Goal: Task Accomplishment & Management: Complete application form

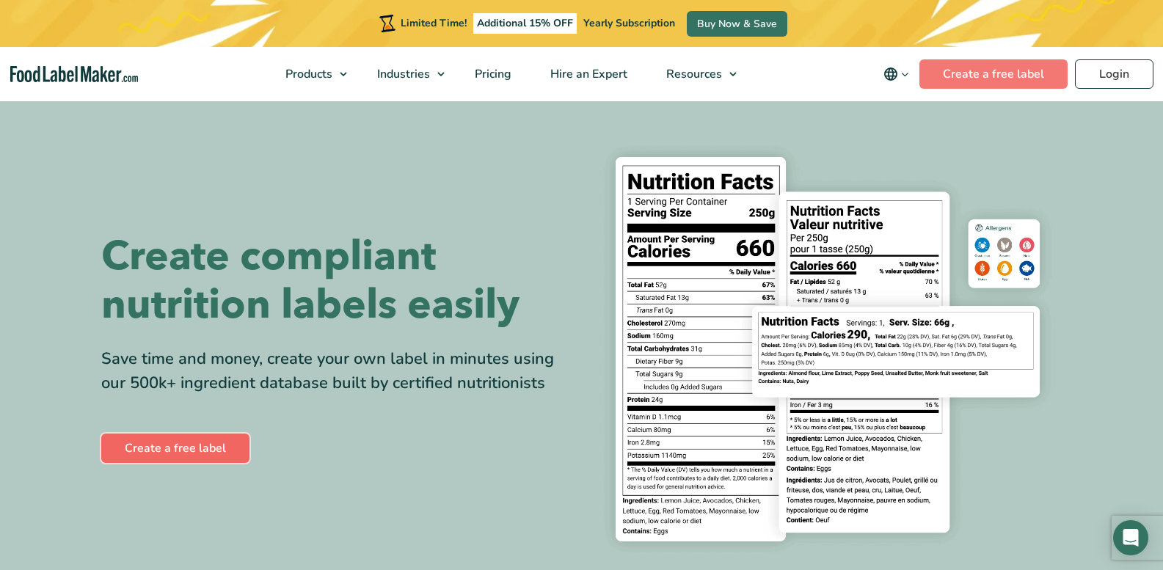
click at [197, 447] on link "Create a free label" at bounding box center [175, 448] width 148 height 29
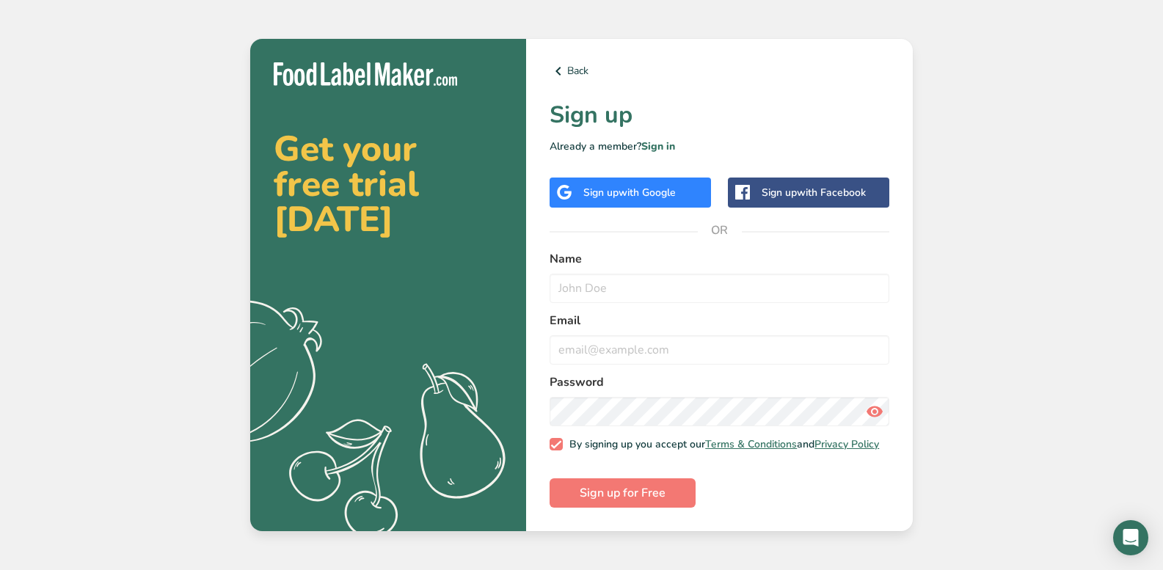
click at [632, 189] on span "with Google" at bounding box center [646, 193] width 57 height 14
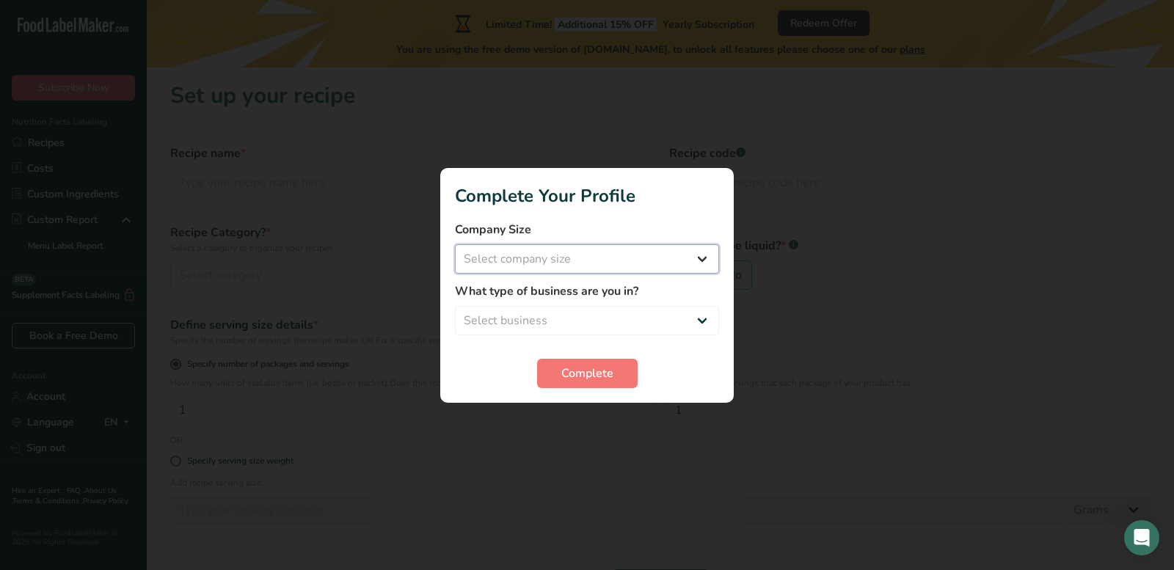
click at [703, 257] on select "Select company size Fewer than 10 Employees 10 to 50 Employees 51 to 500 Employ…" at bounding box center [587, 258] width 264 height 29
select select "1"
click at [455, 244] on select "Select company size Fewer than 10 Employees 10 to 50 Employees 51 to 500 Employ…" at bounding box center [587, 258] width 264 height 29
click at [701, 320] on select "Select business Packaged Food Manufacturer Restaurant & Cafe Bakery Meal Plans …" at bounding box center [587, 320] width 264 height 29
select select "8"
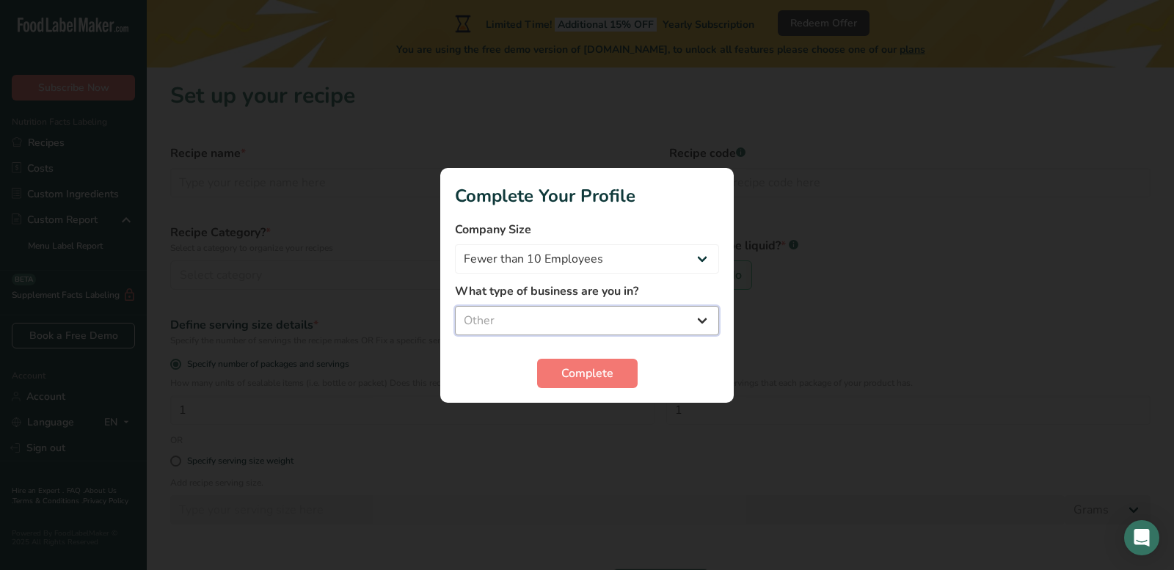
click at [455, 306] on select "Select business Packaged Food Manufacturer Restaurant & Cafe Bakery Meal Plans …" at bounding box center [587, 320] width 264 height 29
click at [605, 367] on span "Complete" at bounding box center [587, 374] width 52 height 18
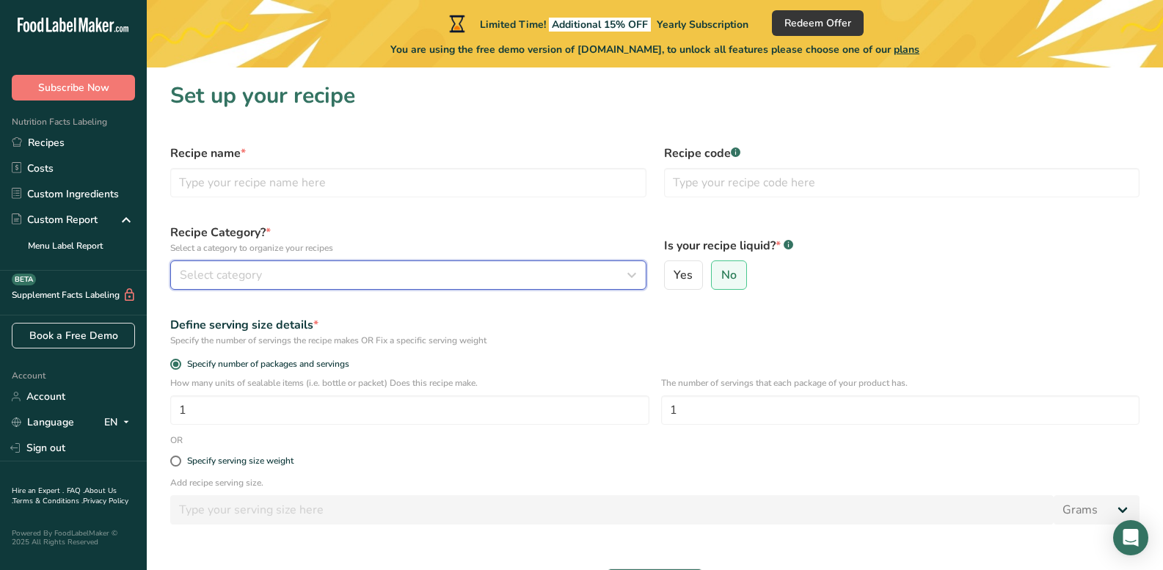
click at [640, 270] on icon "button" at bounding box center [632, 275] width 18 height 26
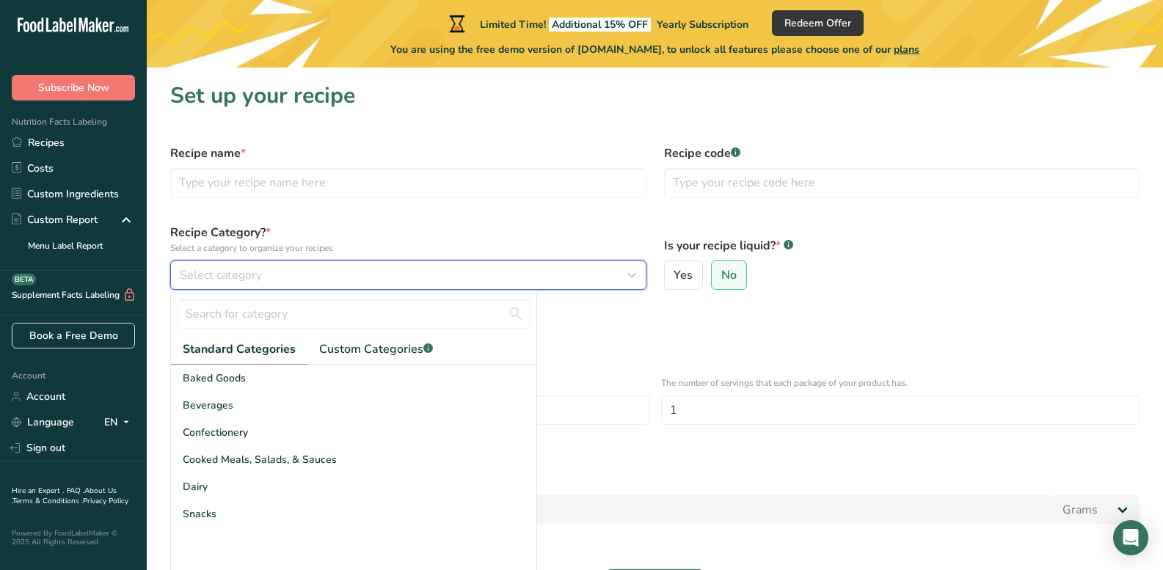
click at [227, 271] on span "Select category" at bounding box center [221, 275] width 82 height 18
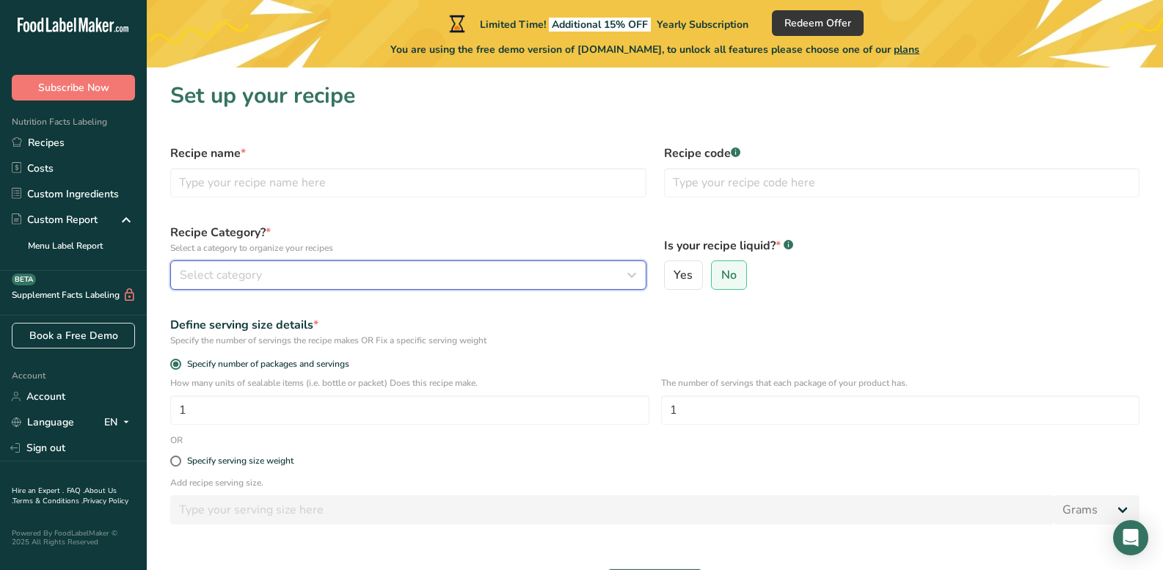
click at [200, 274] on span "Select category" at bounding box center [221, 275] width 82 height 18
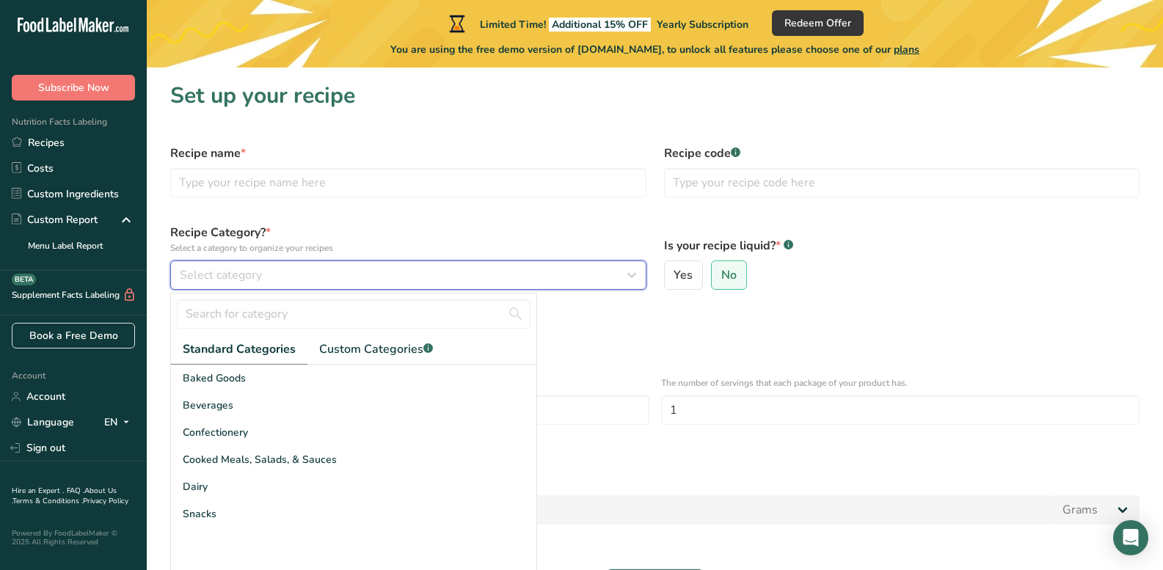
click at [200, 274] on span "Select category" at bounding box center [221, 275] width 82 height 18
click at [236, 321] on input "text" at bounding box center [354, 313] width 354 height 29
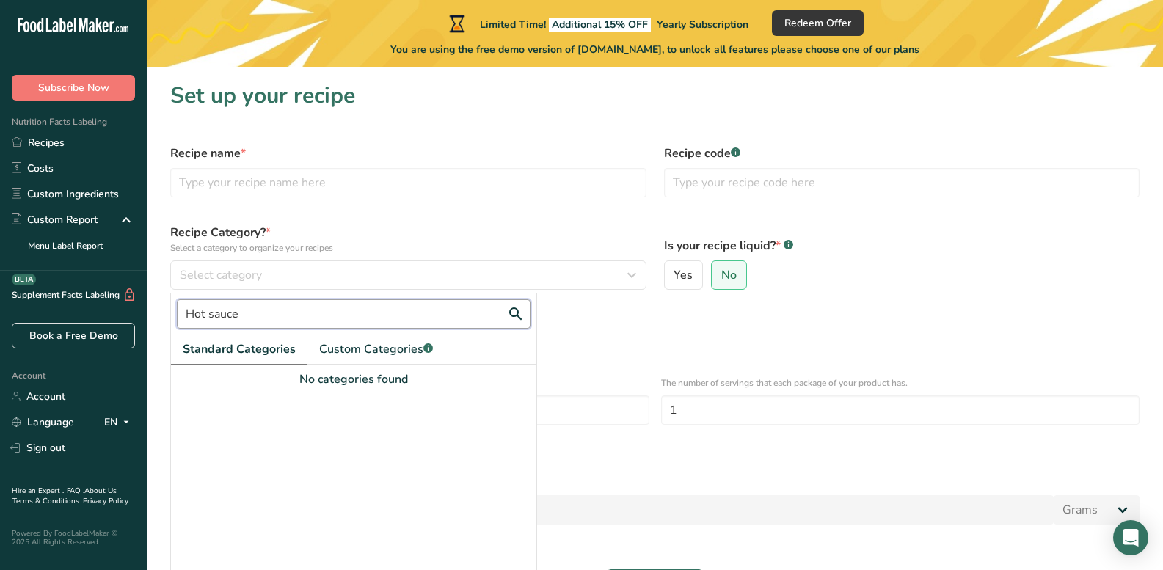
click at [515, 315] on input "Hot sauce" at bounding box center [354, 313] width 354 height 29
type input "H"
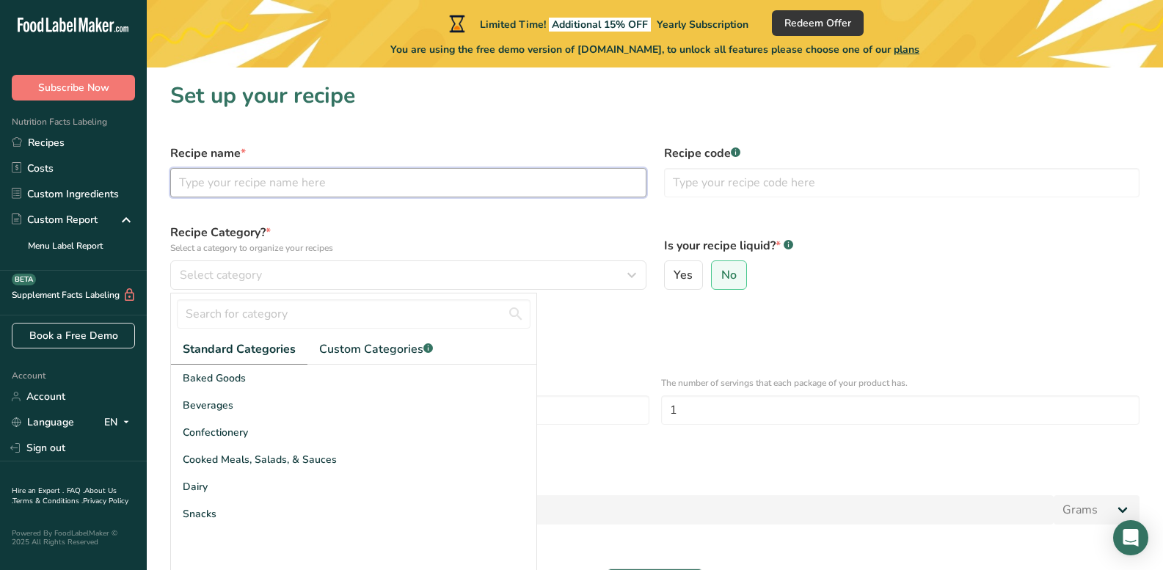
click at [194, 180] on input "text" at bounding box center [408, 182] width 476 height 29
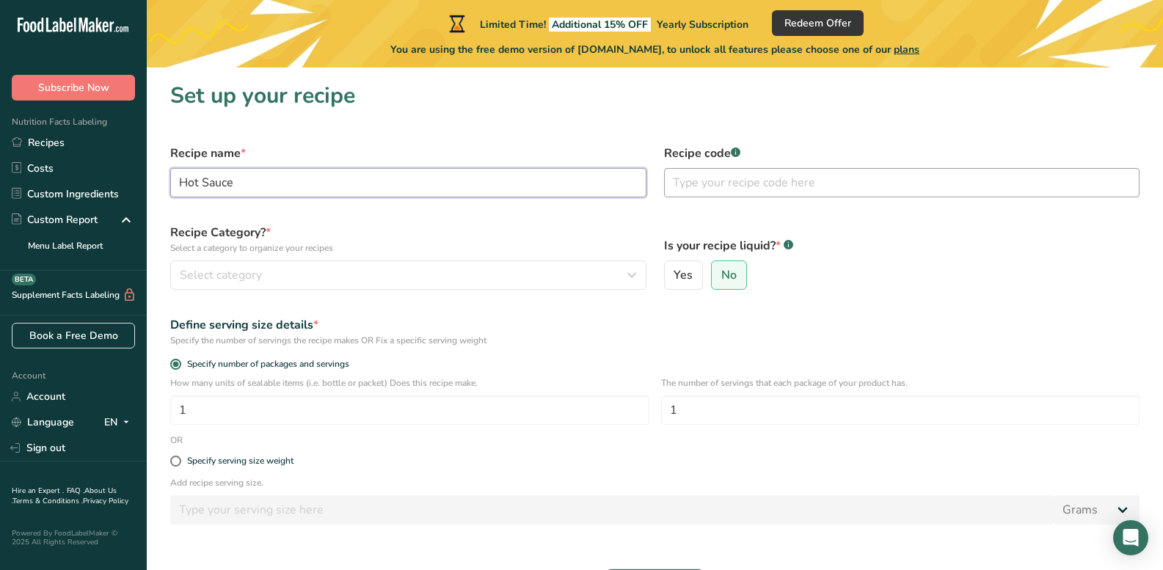
type input "Hot Sauce"
click at [713, 180] on input "text" at bounding box center [902, 182] width 476 height 29
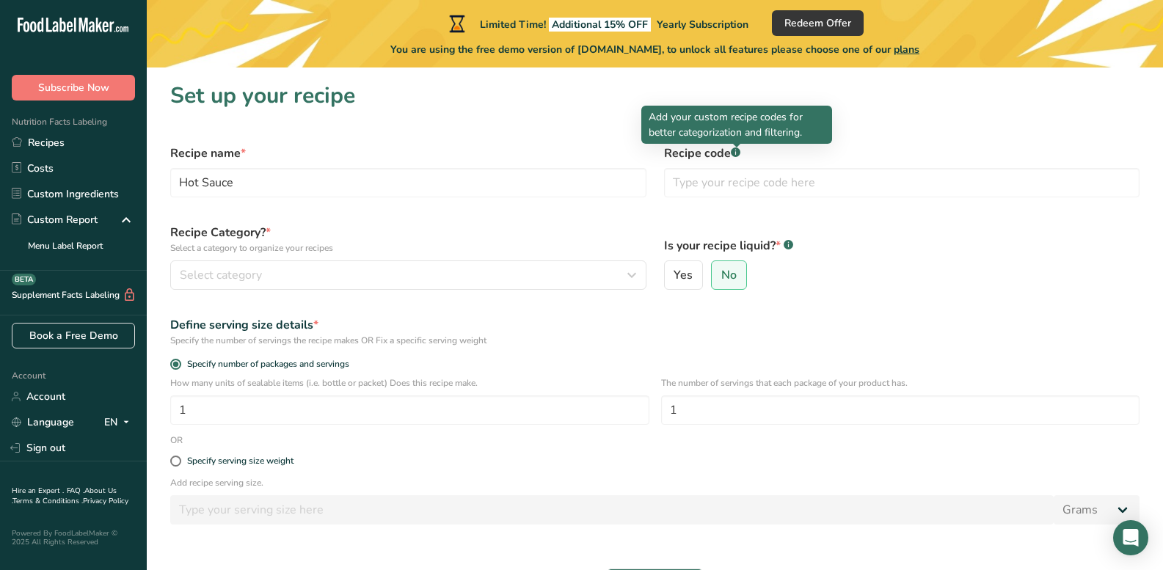
click at [733, 150] on div at bounding box center [736, 147] width 7 height 7
click at [737, 157] on div ".a-a{fill:#347362;}.b-a{fill:#fff;}" at bounding box center [736, 153] width 10 height 12
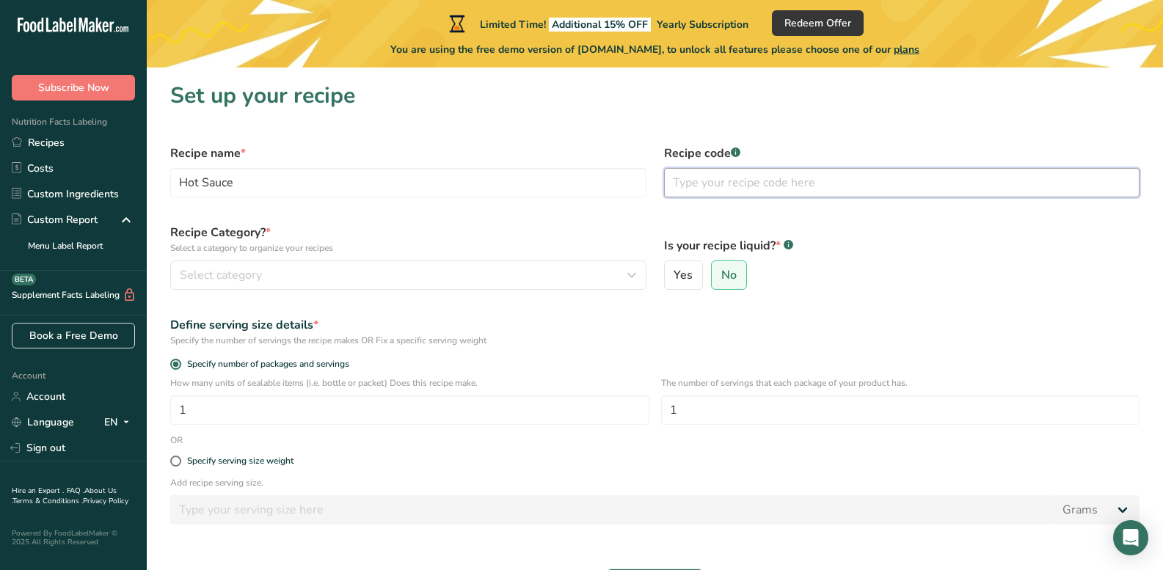
click at [718, 184] on input "text" at bounding box center [902, 182] width 476 height 29
type input "h"
type input "hot sauce"
click at [303, 278] on div "Select category" at bounding box center [404, 275] width 448 height 18
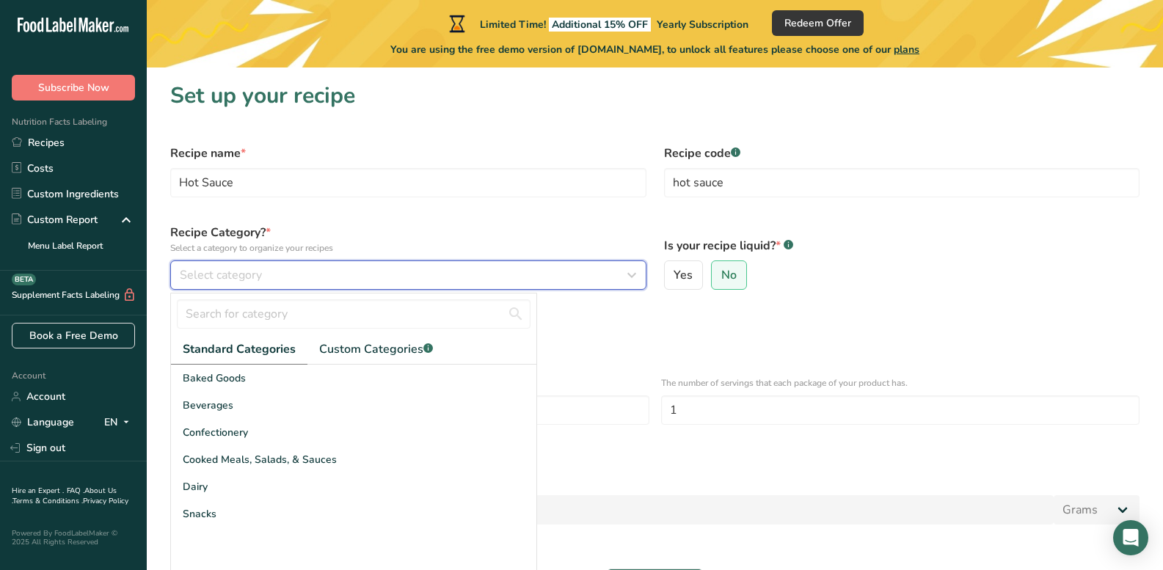
click at [635, 271] on icon "button" at bounding box center [632, 275] width 18 height 26
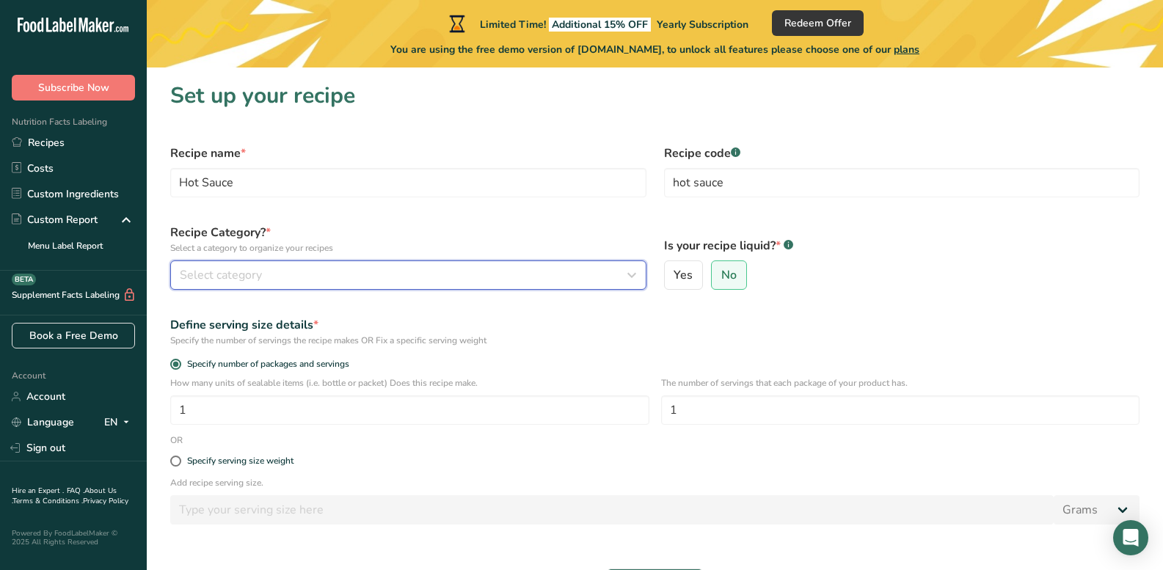
click at [635, 271] on icon "button" at bounding box center [632, 275] width 18 height 26
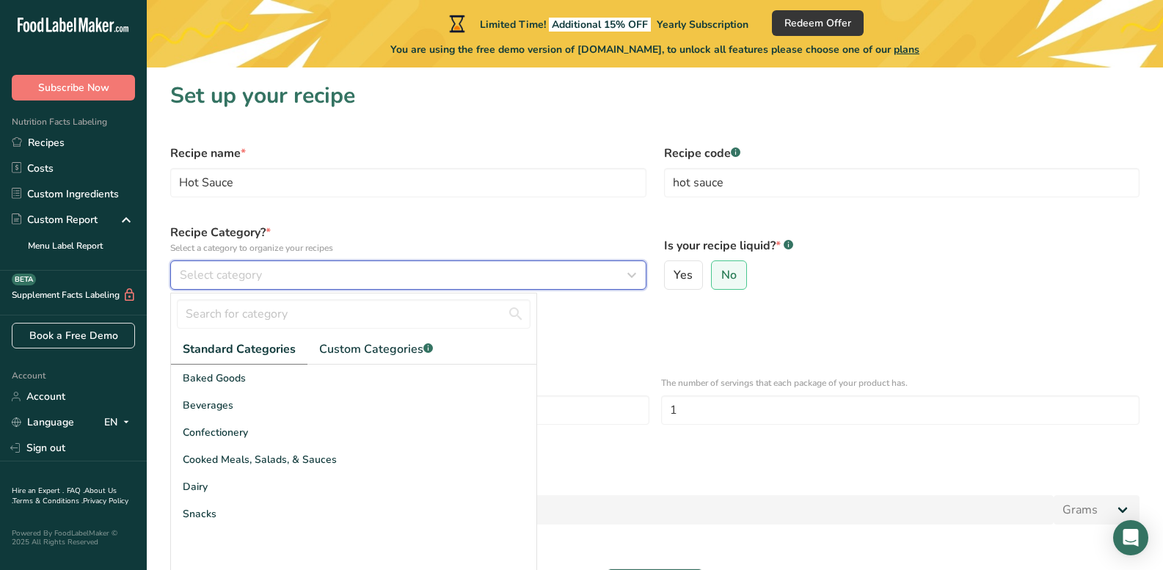
click at [635, 271] on icon "button" at bounding box center [632, 275] width 18 height 26
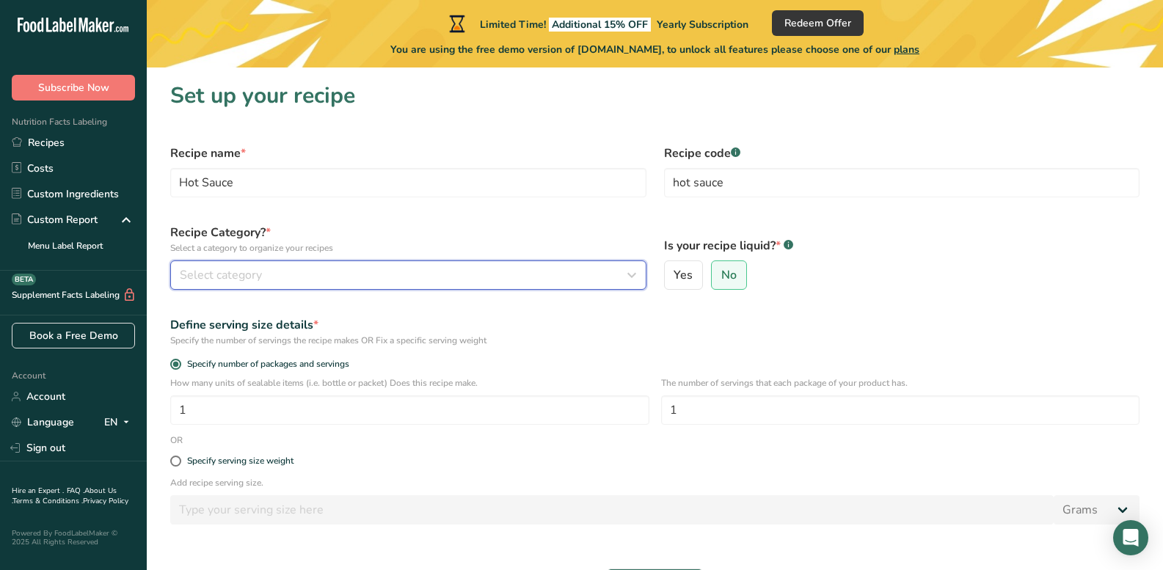
click at [635, 271] on icon "button" at bounding box center [632, 275] width 18 height 26
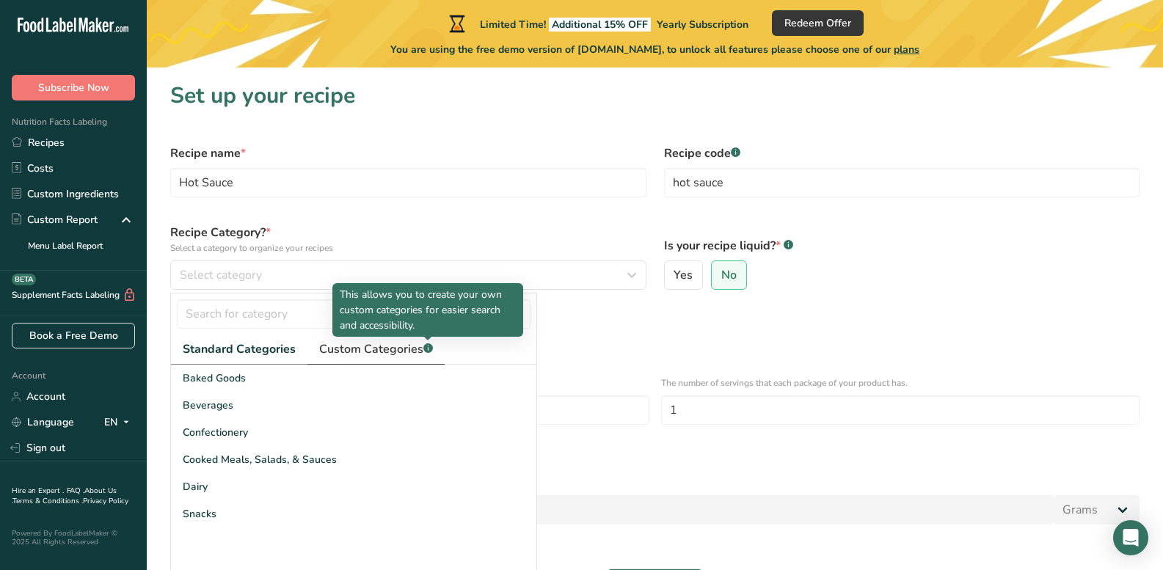
click at [425, 346] on rect at bounding box center [428, 348] width 10 height 10
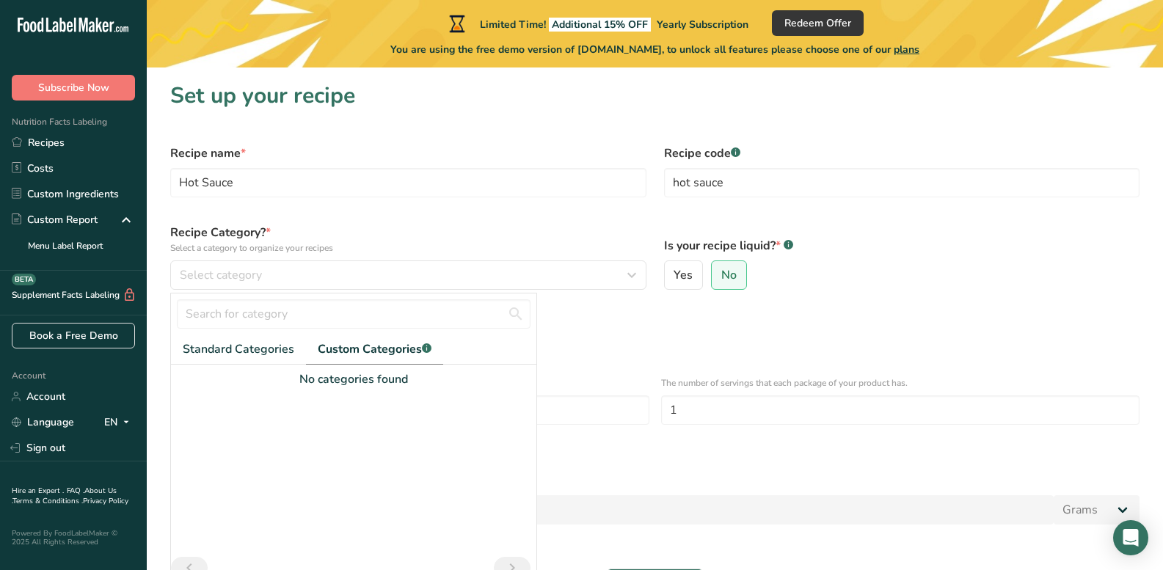
click at [425, 346] on rect at bounding box center [427, 348] width 10 height 10
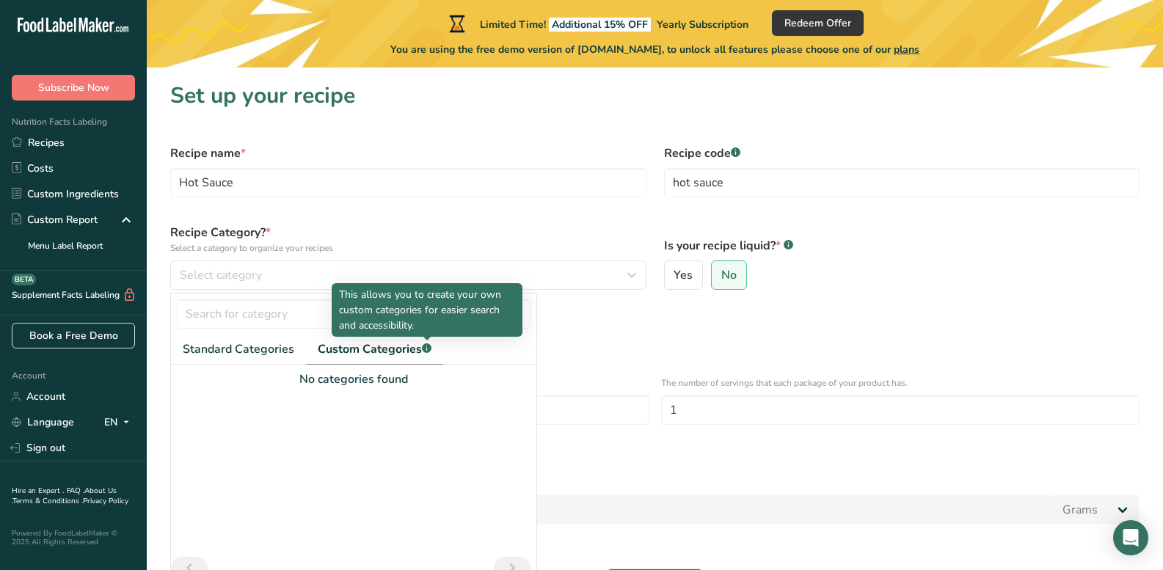
click at [390, 298] on p "This allows you to create your own custom categories for easier search and acce…" at bounding box center [427, 310] width 176 height 46
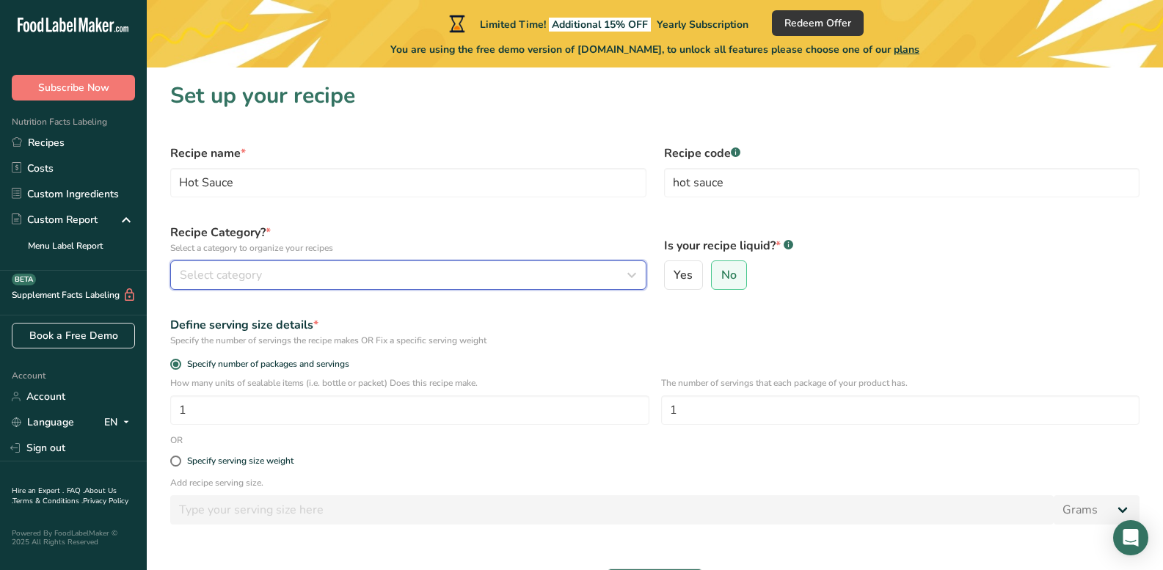
click at [214, 265] on button "Select category" at bounding box center [408, 274] width 476 height 29
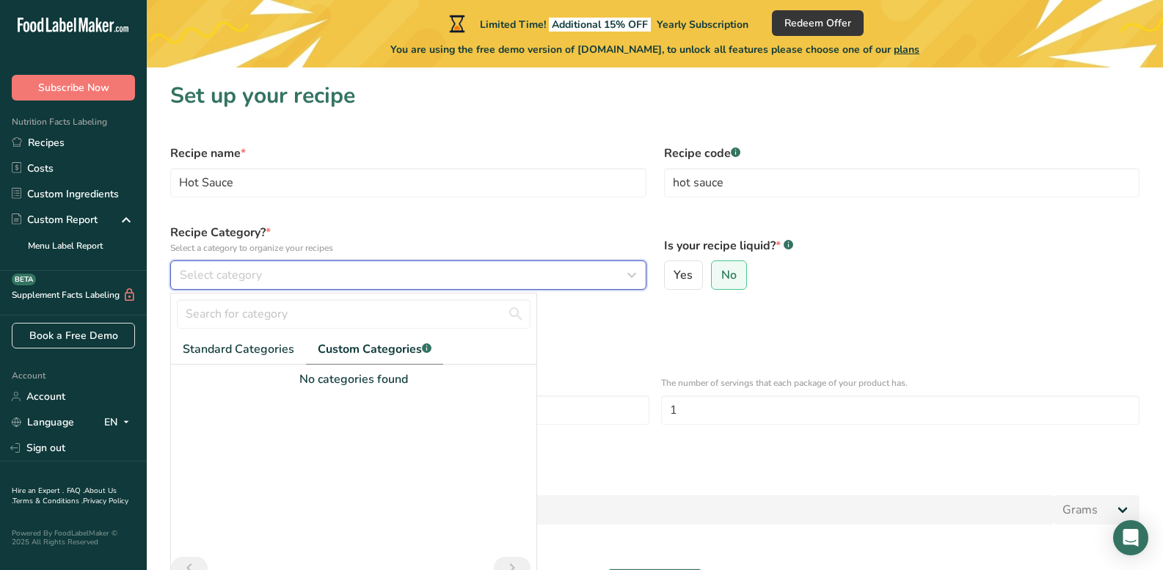
click at [203, 274] on span "Select category" at bounding box center [221, 275] width 82 height 18
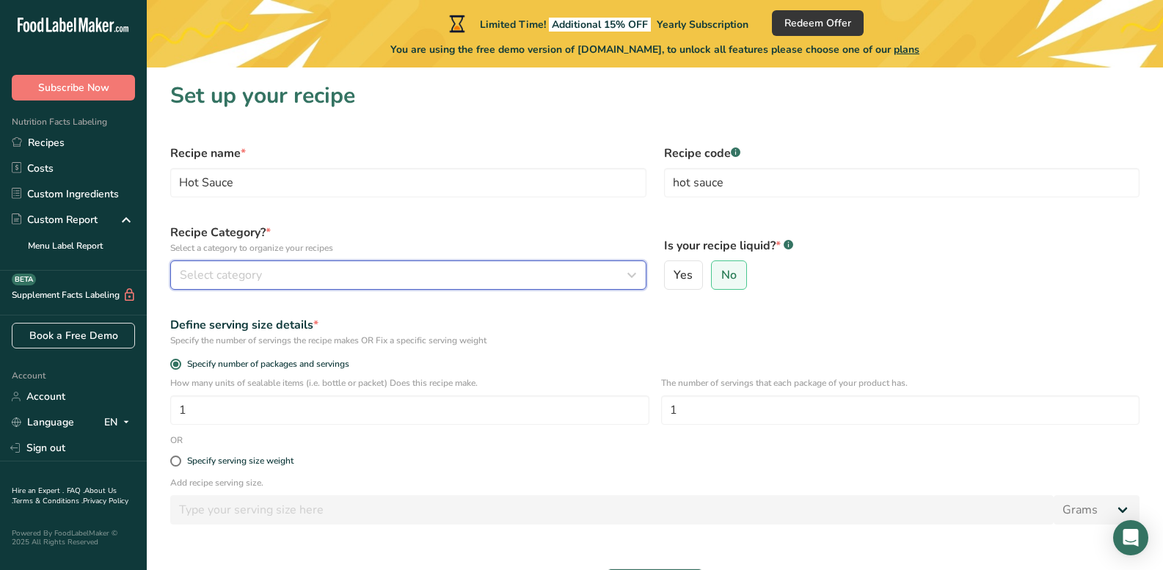
click at [170, 260] on button "Select category" at bounding box center [408, 274] width 476 height 29
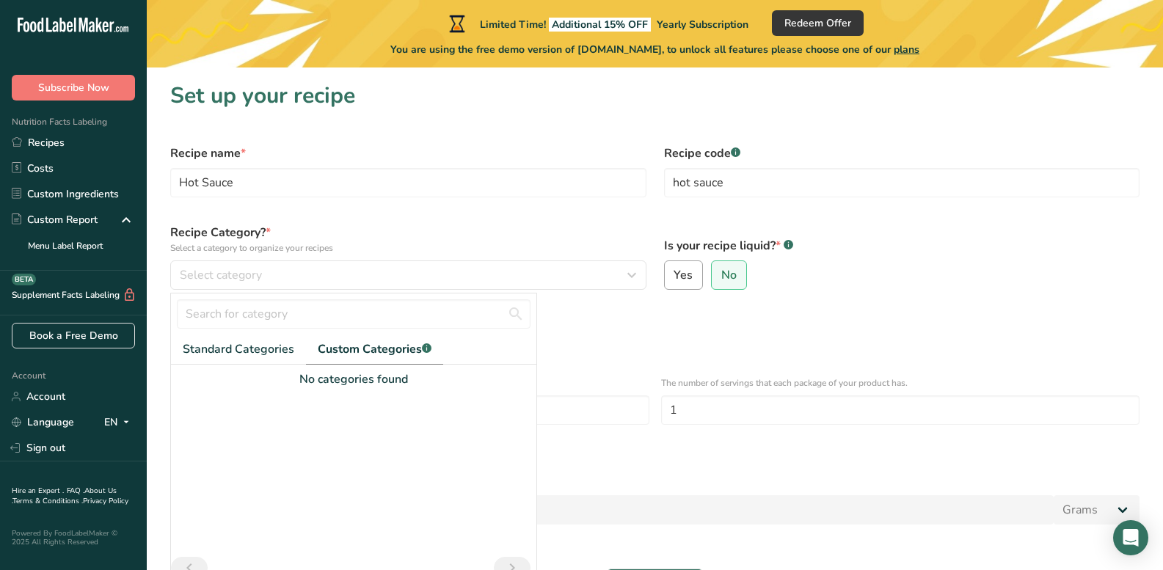
click at [686, 281] on span "Yes" at bounding box center [682, 275] width 19 height 15
click at [674, 280] on input "Yes" at bounding box center [670, 276] width 10 height 10
radio input "true"
select select "22"
radio input "false"
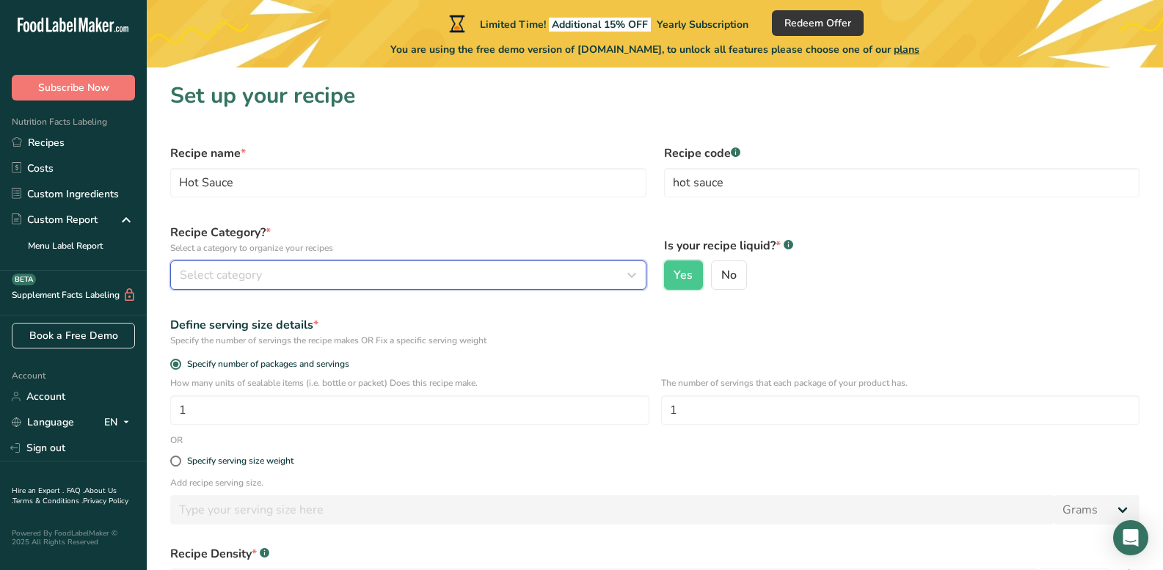
click at [628, 274] on icon "button" at bounding box center [632, 275] width 18 height 26
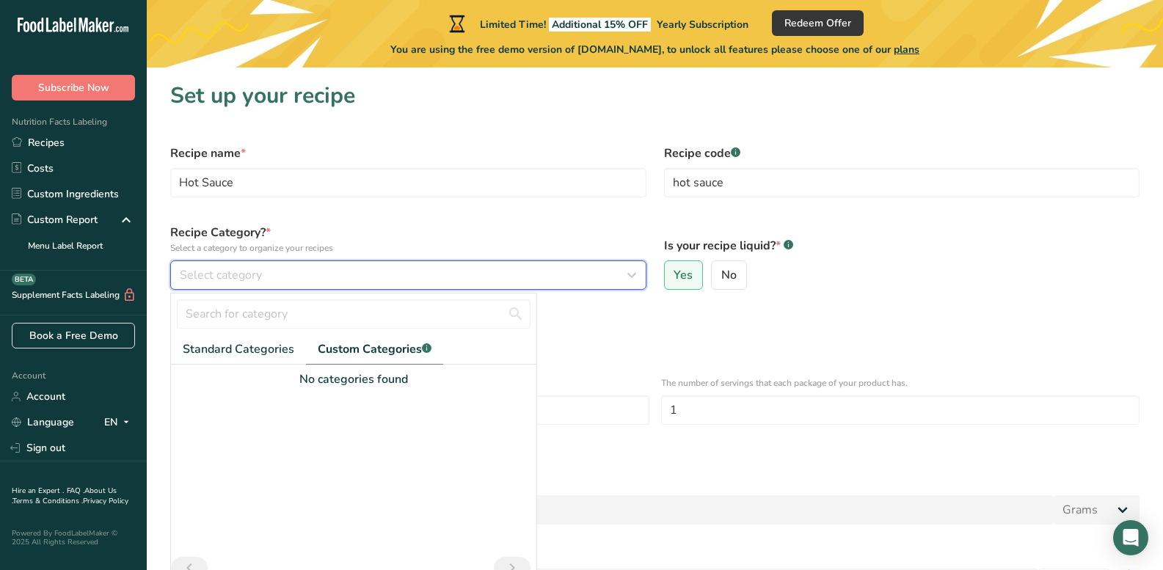
click at [628, 274] on icon "button" at bounding box center [632, 275] width 18 height 26
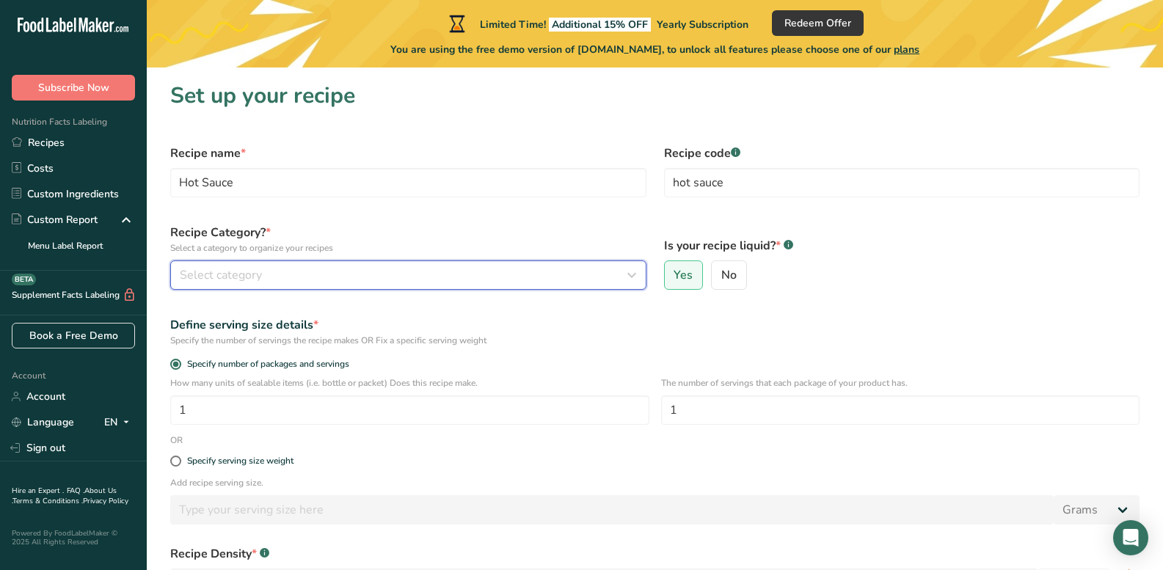
click at [211, 277] on span "Select category" at bounding box center [221, 275] width 82 height 18
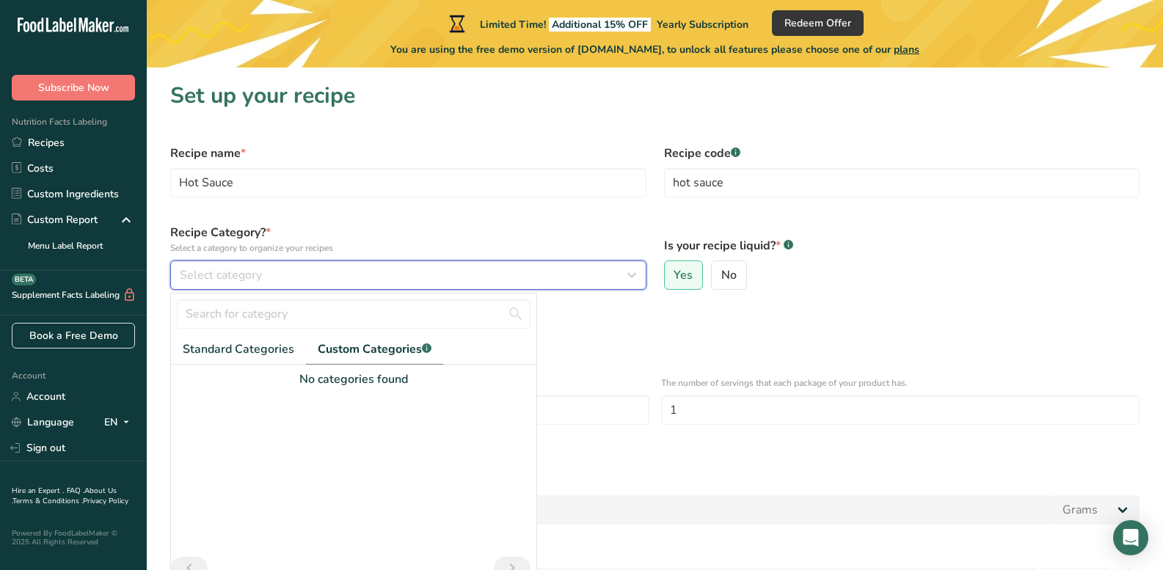
click at [213, 268] on span "Select category" at bounding box center [221, 275] width 82 height 18
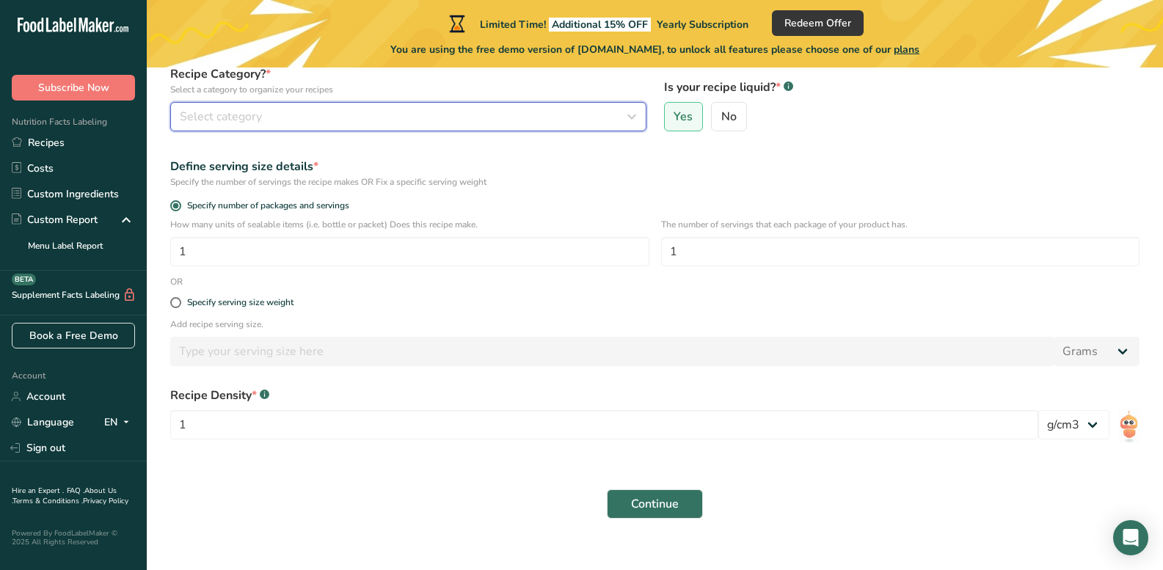
scroll to position [178, 0]
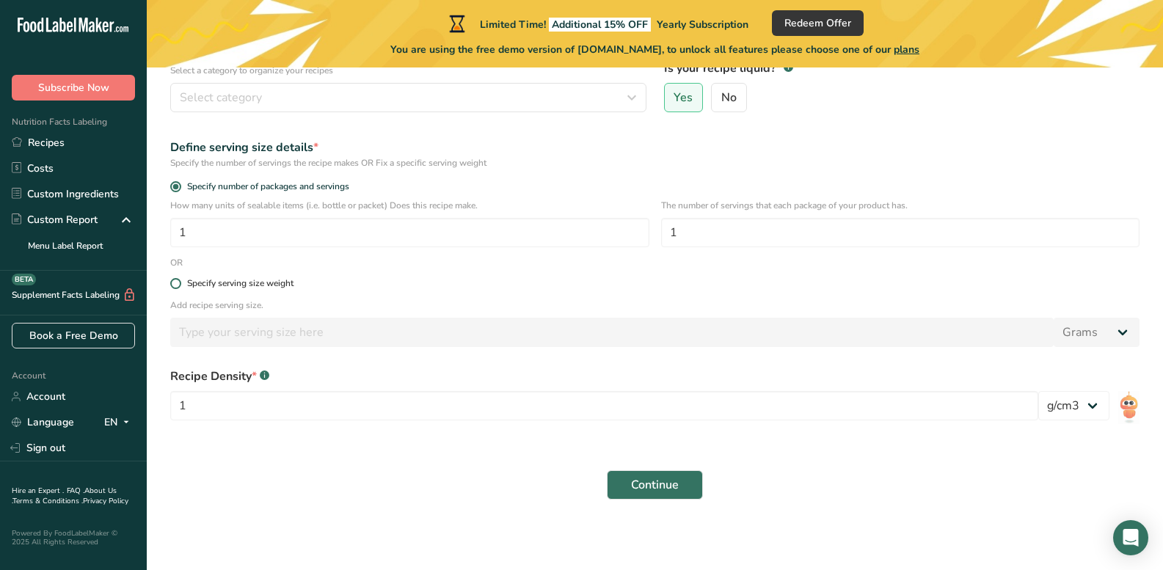
click at [177, 278] on span at bounding box center [175, 283] width 11 height 11
click at [177, 279] on input "Specify serving size weight" at bounding box center [175, 284] width 10 height 10
radio input "true"
radio input "false"
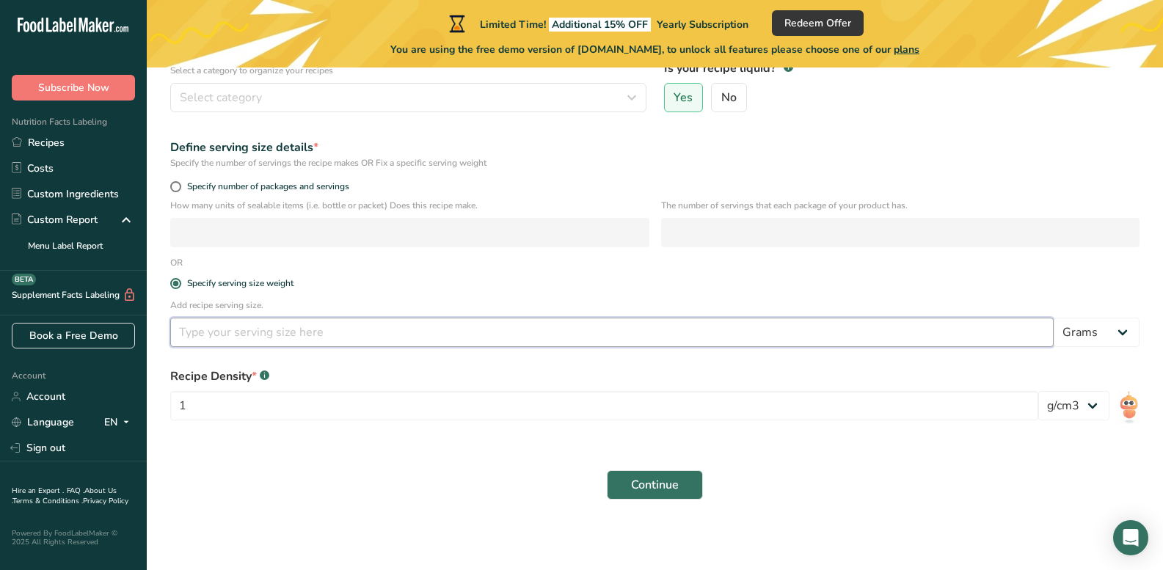
click at [194, 332] on input "number" at bounding box center [611, 332] width 883 height 29
type input "10"
click at [636, 483] on span "Continue" at bounding box center [655, 485] width 48 height 18
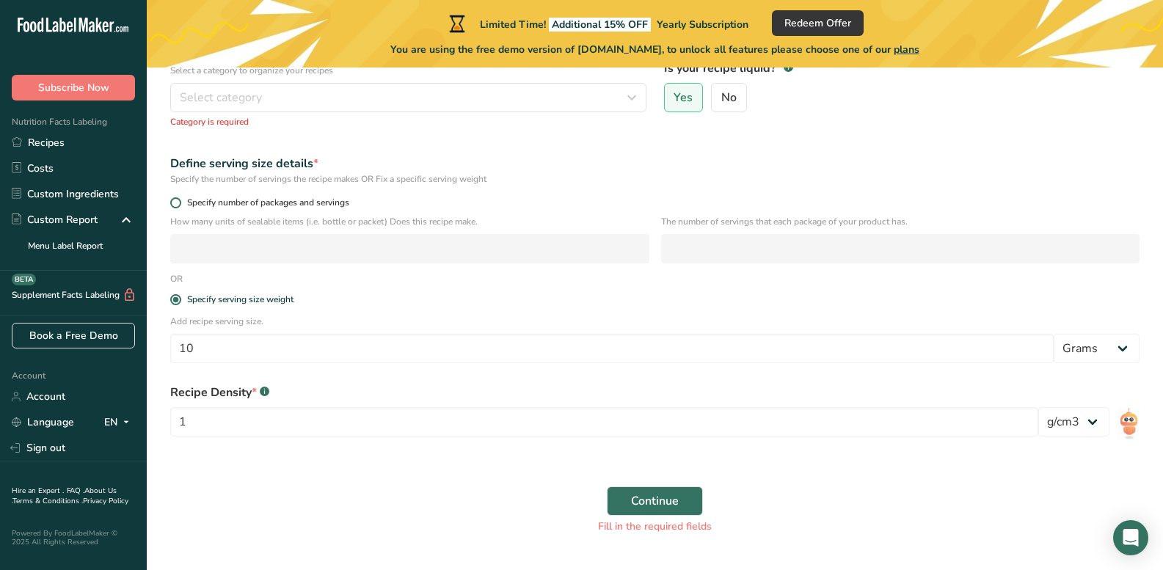
click at [178, 202] on span at bounding box center [175, 202] width 11 height 11
click at [178, 202] on input "Specify number of packages and servings" at bounding box center [175, 203] width 10 height 10
radio input "true"
radio input "false"
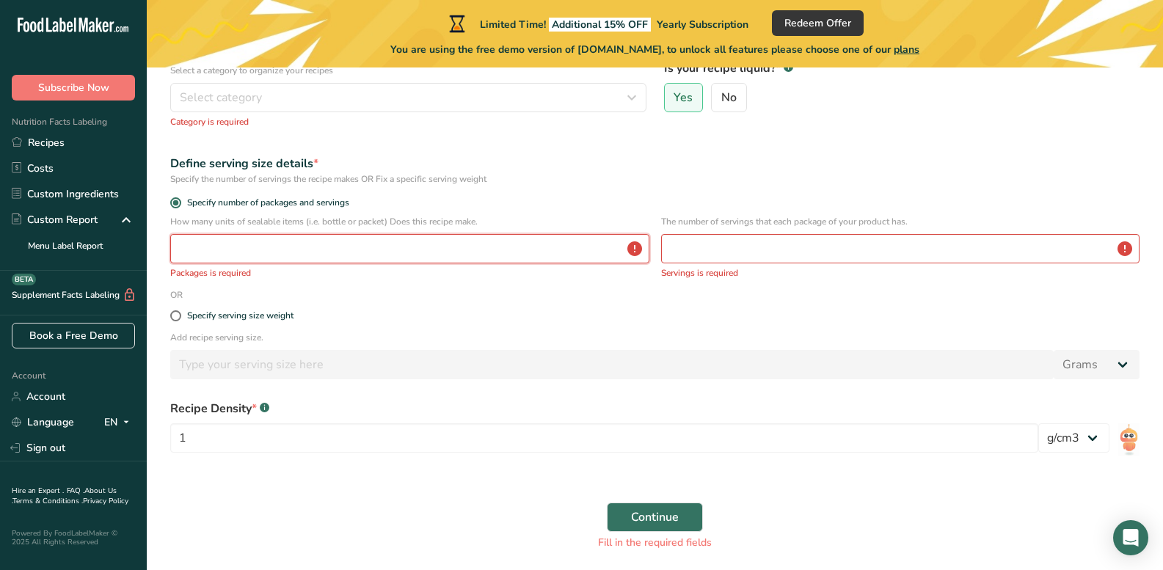
click at [198, 255] on input "number" at bounding box center [409, 248] width 479 height 29
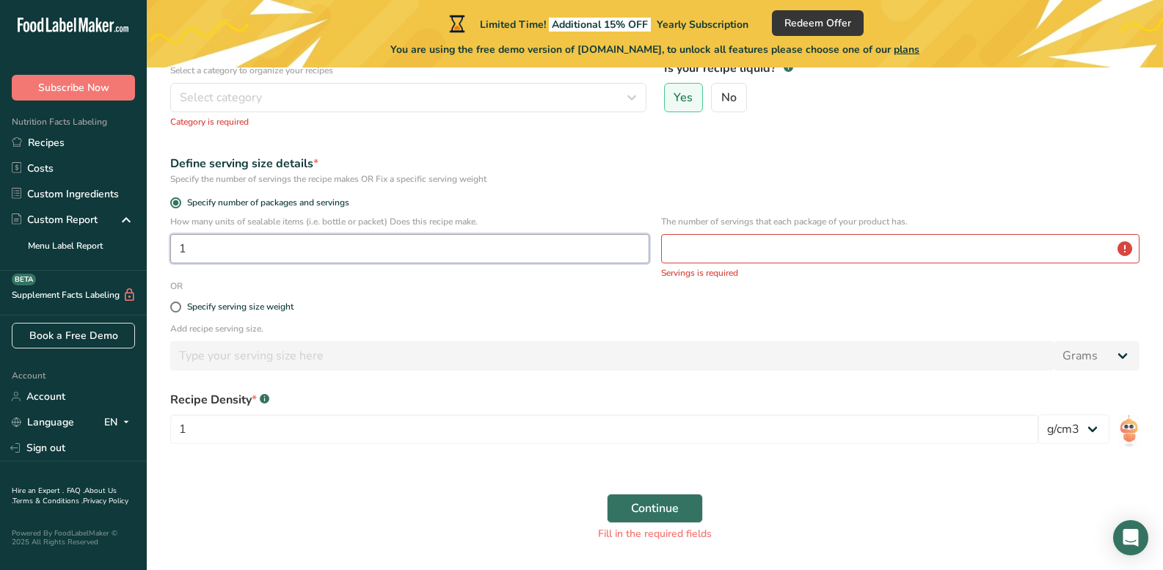
type input "1"
click at [683, 253] on input "number" at bounding box center [900, 248] width 479 height 29
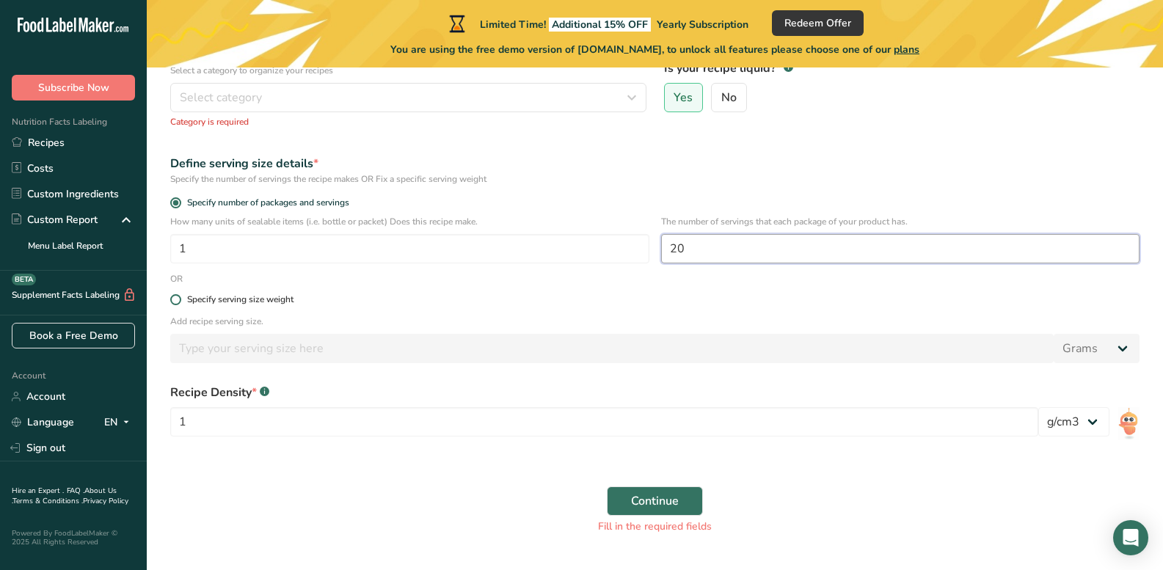
type input "20"
click at [175, 301] on span at bounding box center [175, 299] width 11 height 11
click at [175, 301] on input "Specify serving size weight" at bounding box center [175, 300] width 10 height 10
radio input "true"
radio input "false"
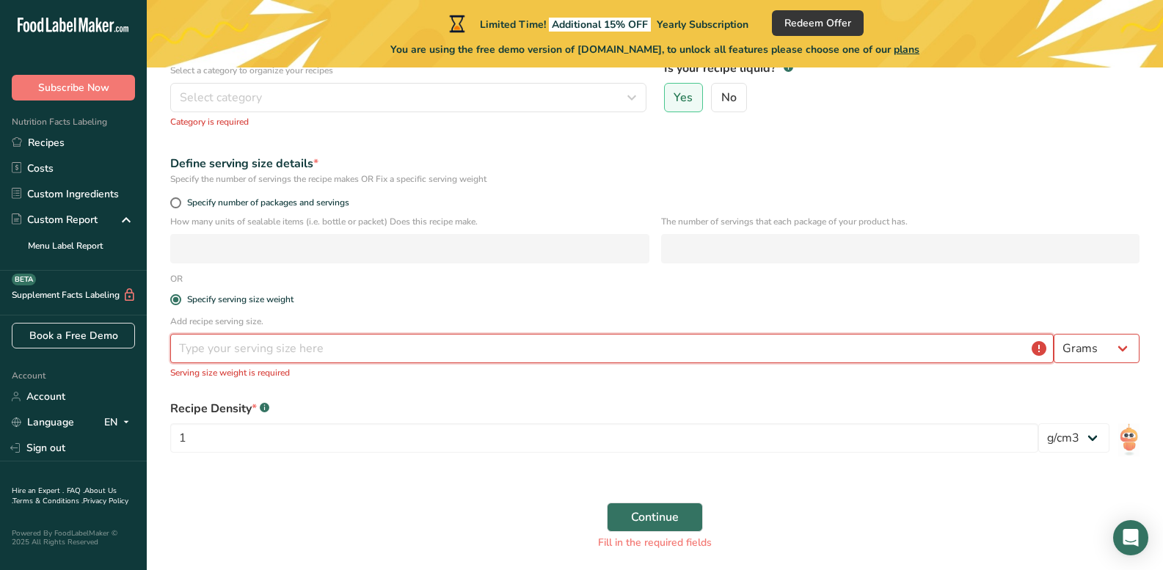
click at [326, 350] on input "number" at bounding box center [611, 348] width 883 height 29
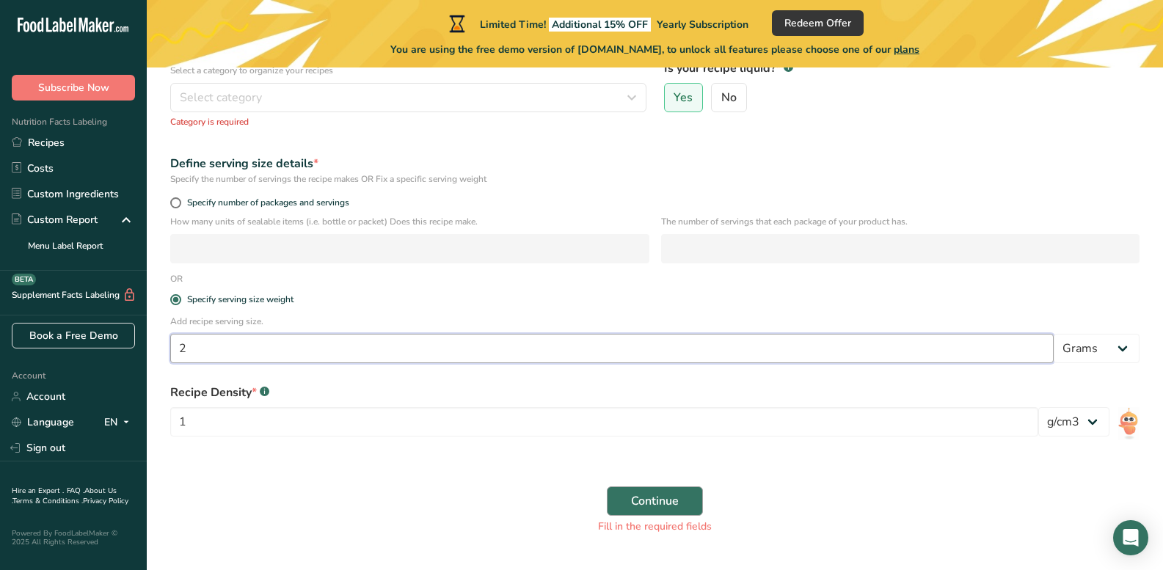
type input "2"
click at [659, 498] on span "Continue" at bounding box center [655, 501] width 48 height 18
click at [178, 203] on span at bounding box center [175, 202] width 11 height 11
click at [178, 203] on input "Specify number of packages and servings" at bounding box center [175, 203] width 10 height 10
radio input "true"
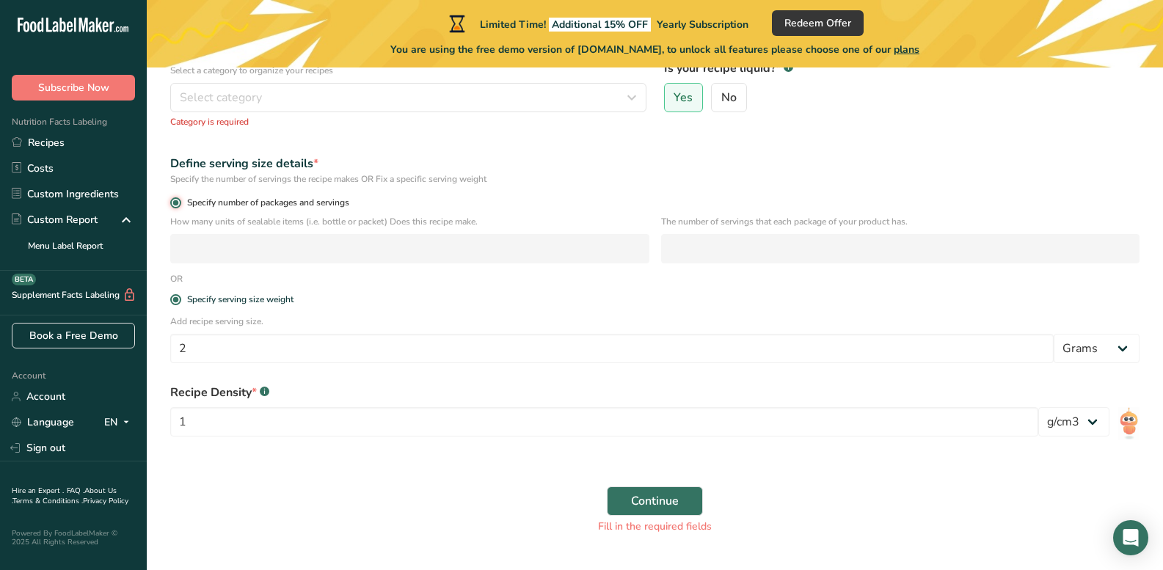
radio input "false"
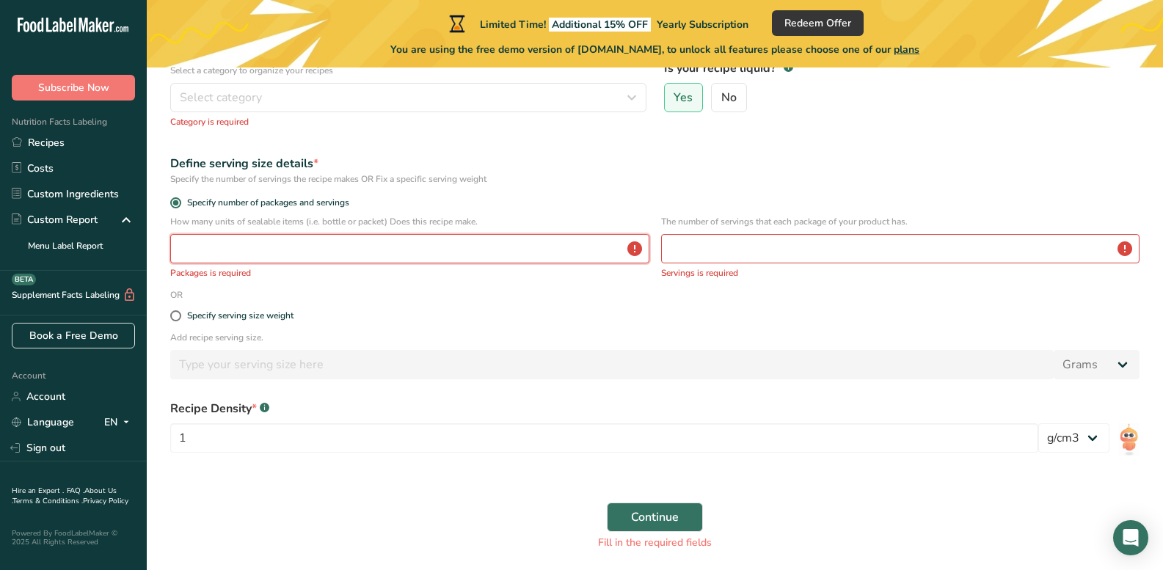
click at [279, 255] on input "number" at bounding box center [409, 248] width 479 height 29
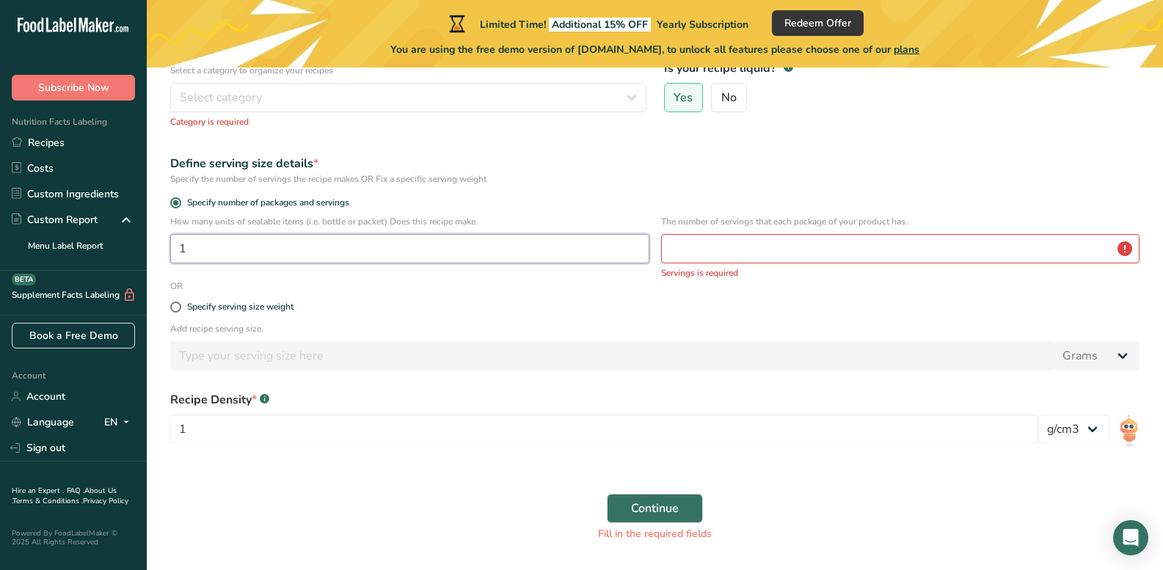
type input "1"
click at [725, 251] on input "number" at bounding box center [900, 248] width 479 height 29
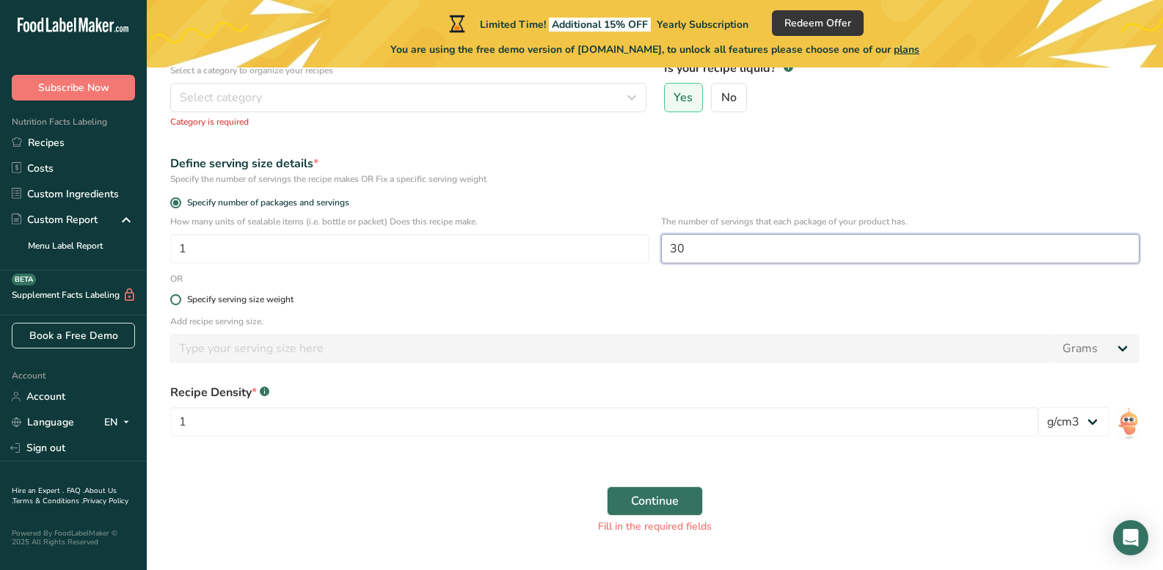
type input "30"
click at [175, 300] on span at bounding box center [175, 299] width 11 height 11
click at [175, 300] on input "Specify serving size weight" at bounding box center [175, 300] width 10 height 10
radio input "true"
radio input "false"
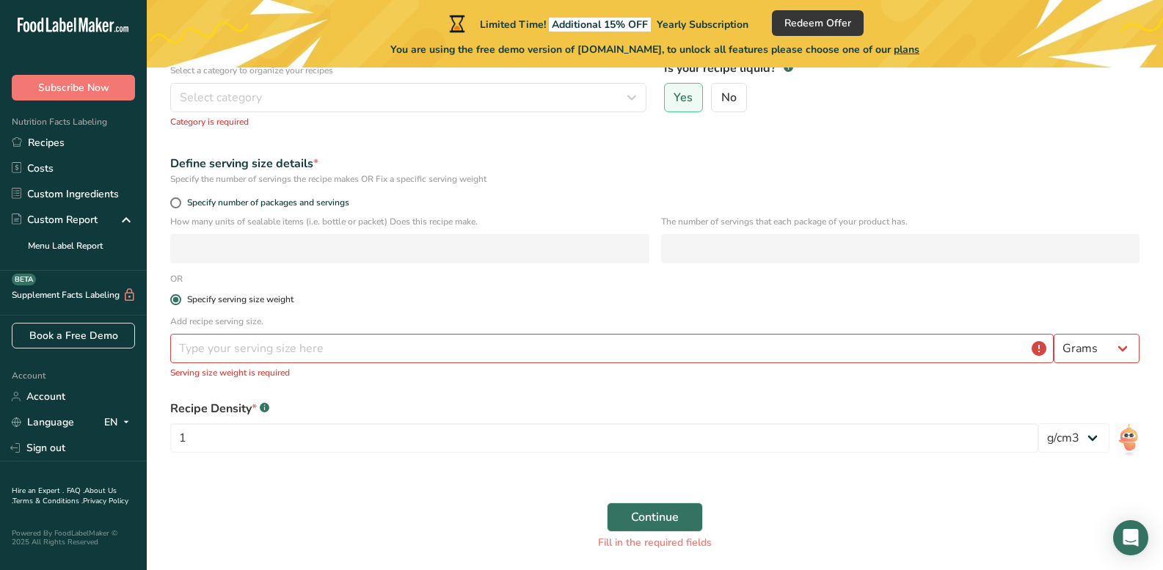
click at [175, 300] on span at bounding box center [175, 299] width 11 height 11
click at [175, 300] on input "Specify serving size weight" at bounding box center [175, 300] width 10 height 10
click at [174, 202] on span at bounding box center [175, 202] width 11 height 11
click at [174, 202] on input "Specify number of packages and servings" at bounding box center [175, 203] width 10 height 10
radio input "true"
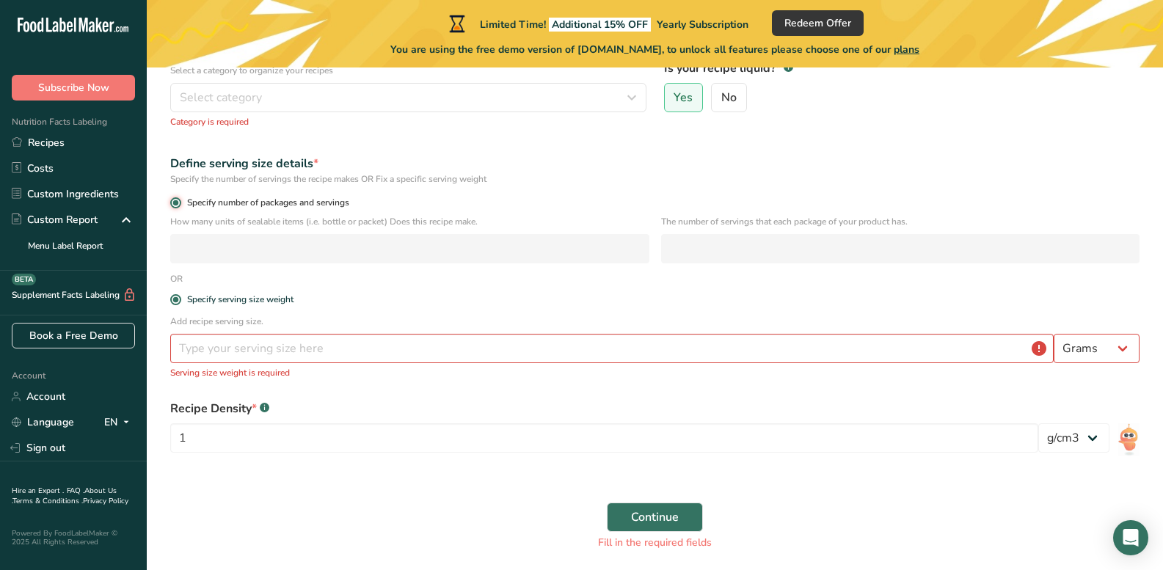
radio input "false"
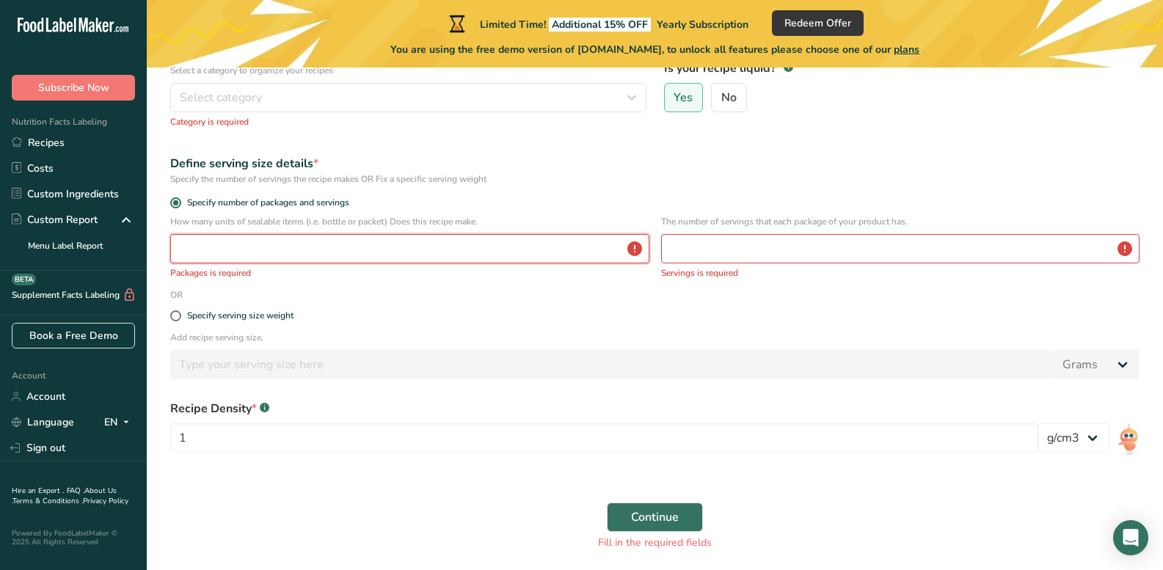
click at [255, 252] on input "number" at bounding box center [409, 248] width 479 height 29
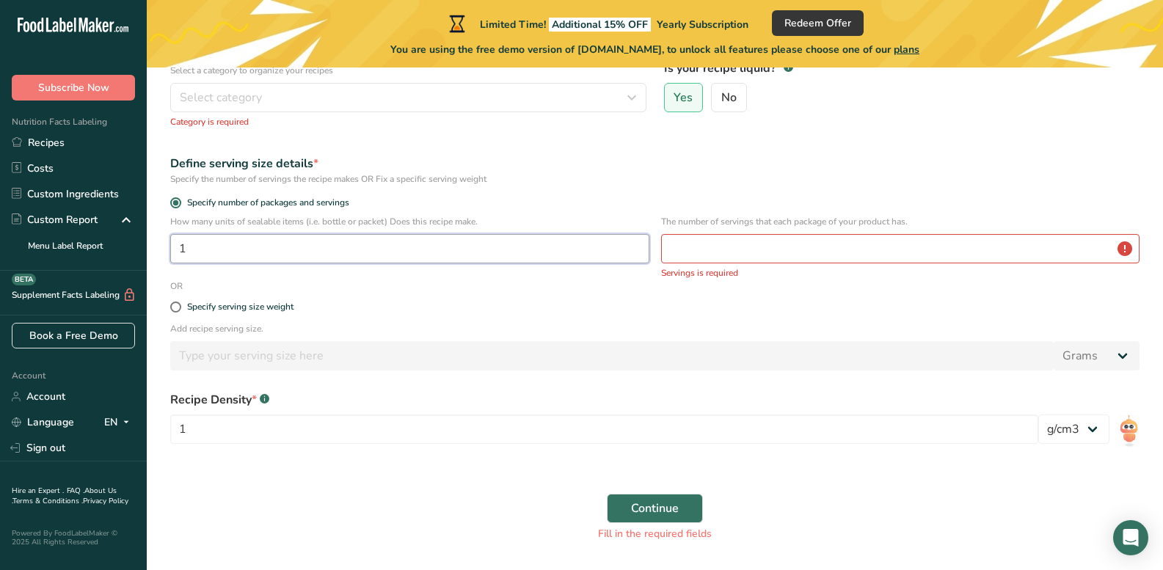
type input "1"
click at [671, 245] on input "number" at bounding box center [900, 248] width 479 height 29
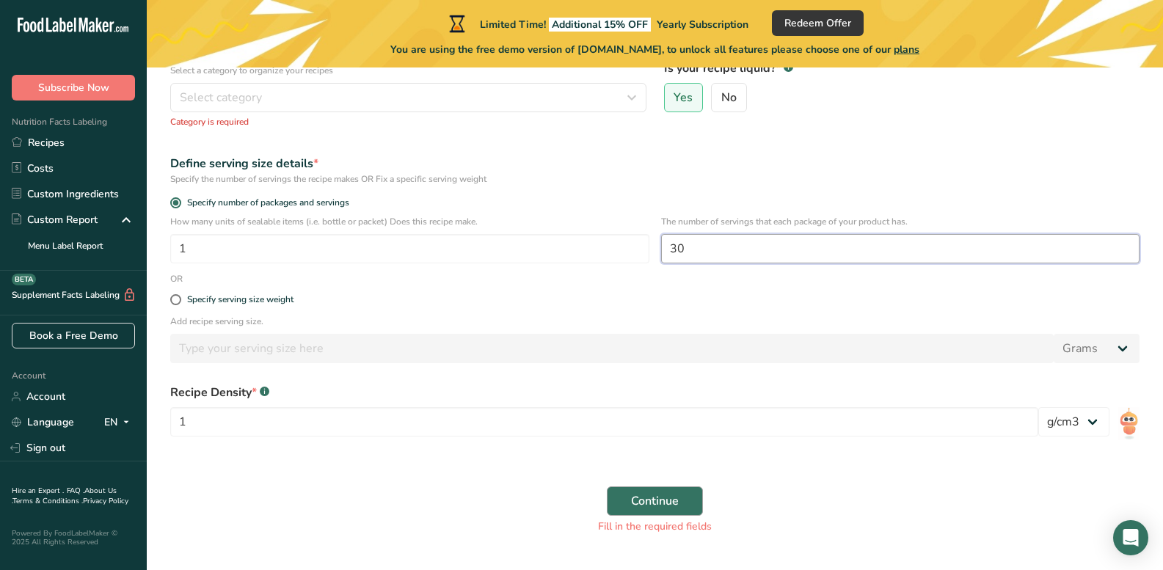
type input "30"
click at [660, 507] on span "Continue" at bounding box center [655, 501] width 48 height 18
click at [1092, 419] on select "lb/ft3 g/cm3" at bounding box center [1073, 421] width 71 height 29
click at [1091, 422] on select "lb/ft3 g/cm3" at bounding box center [1073, 421] width 71 height 29
drag, startPoint x: 1158, startPoint y: 322, endPoint x: 1162, endPoint y: 238, distance: 83.7
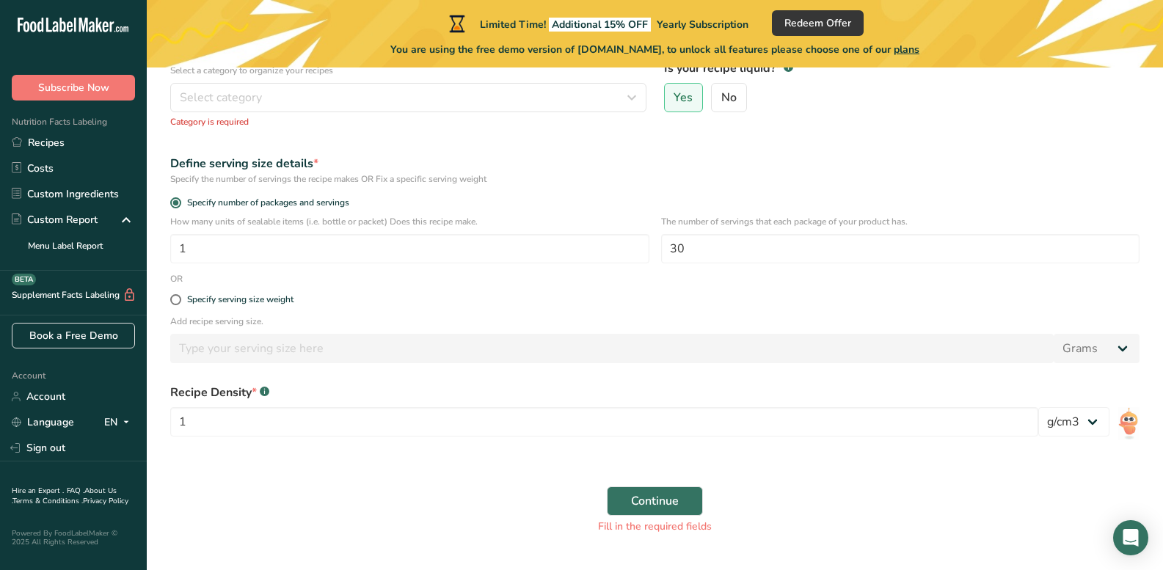
click at [1162, 238] on section "Set up your recipe Recipe name * Hot Sauce Recipe code .a-a{fill:#347362;}.b-a{…" at bounding box center [655, 224] width 1016 height 668
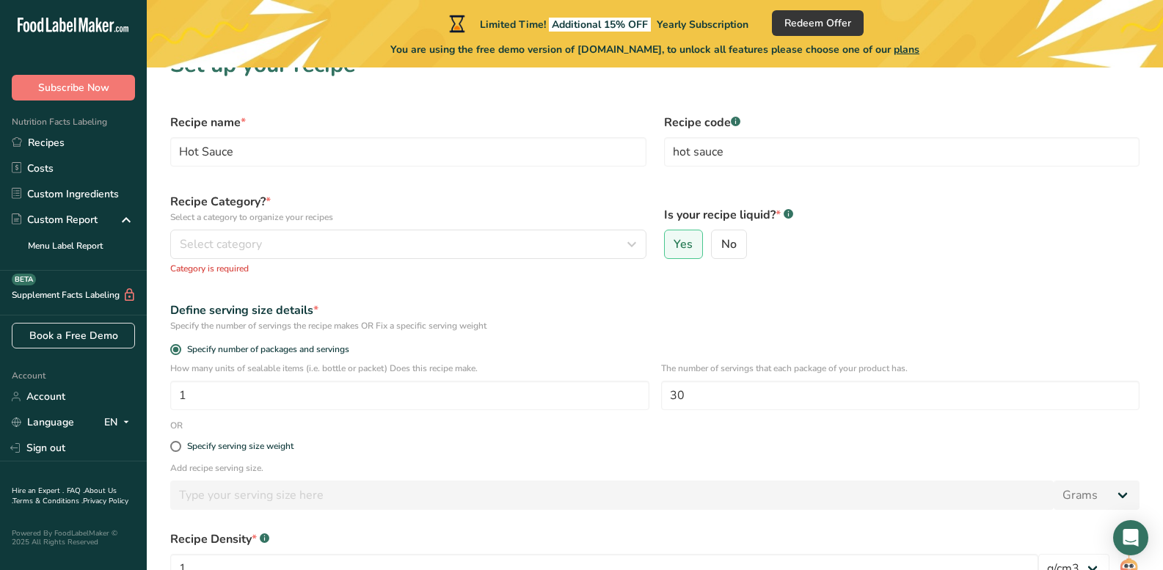
scroll to position [0, 0]
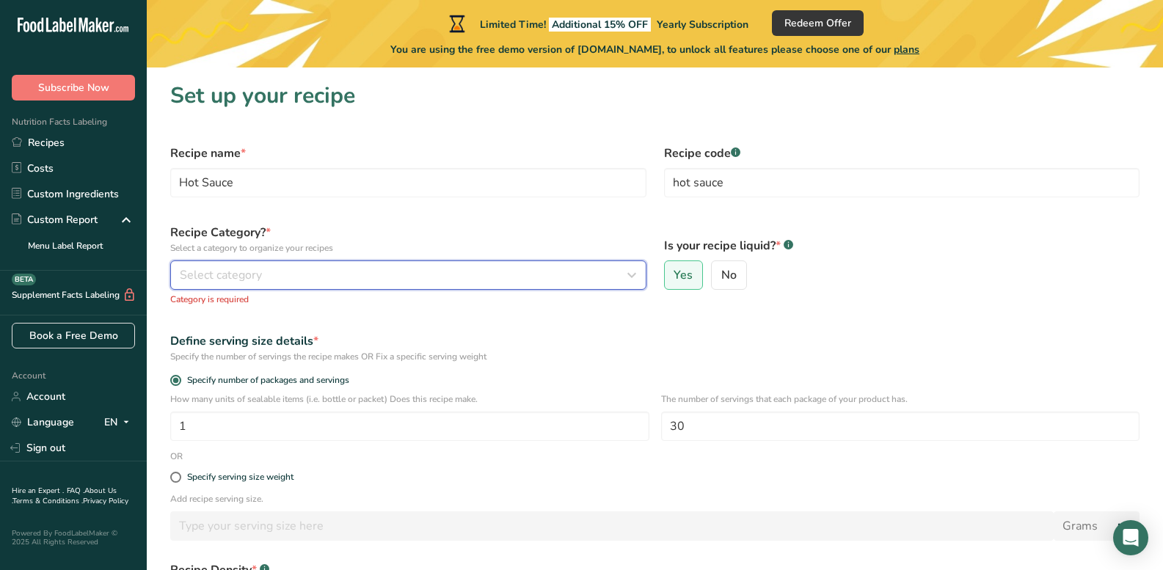
click at [235, 274] on span "Select category" at bounding box center [221, 275] width 82 height 18
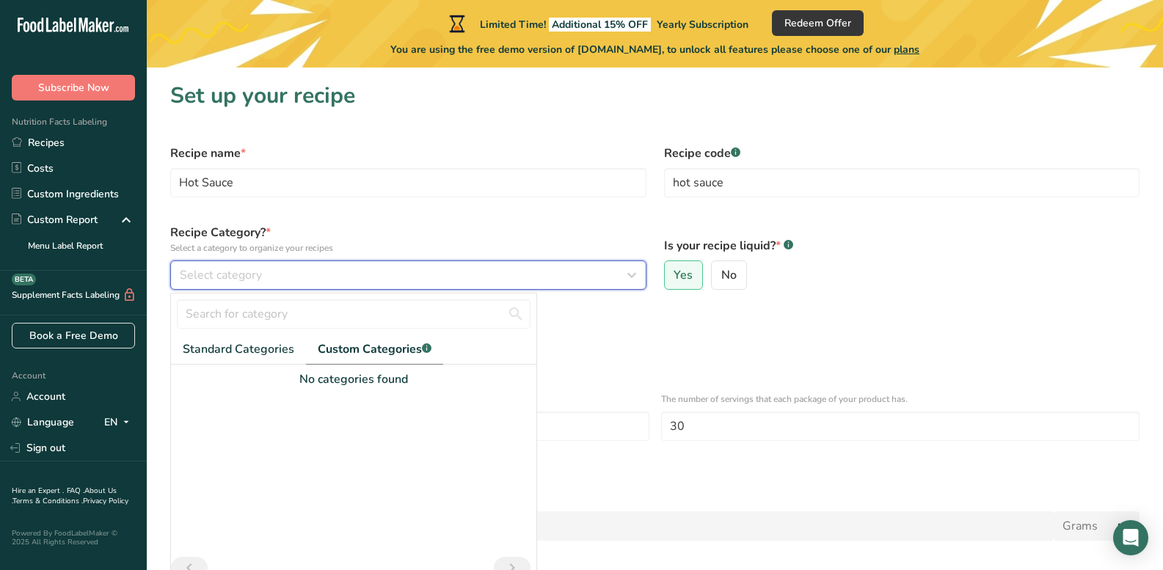
click at [633, 274] on icon "button" at bounding box center [632, 275] width 18 height 26
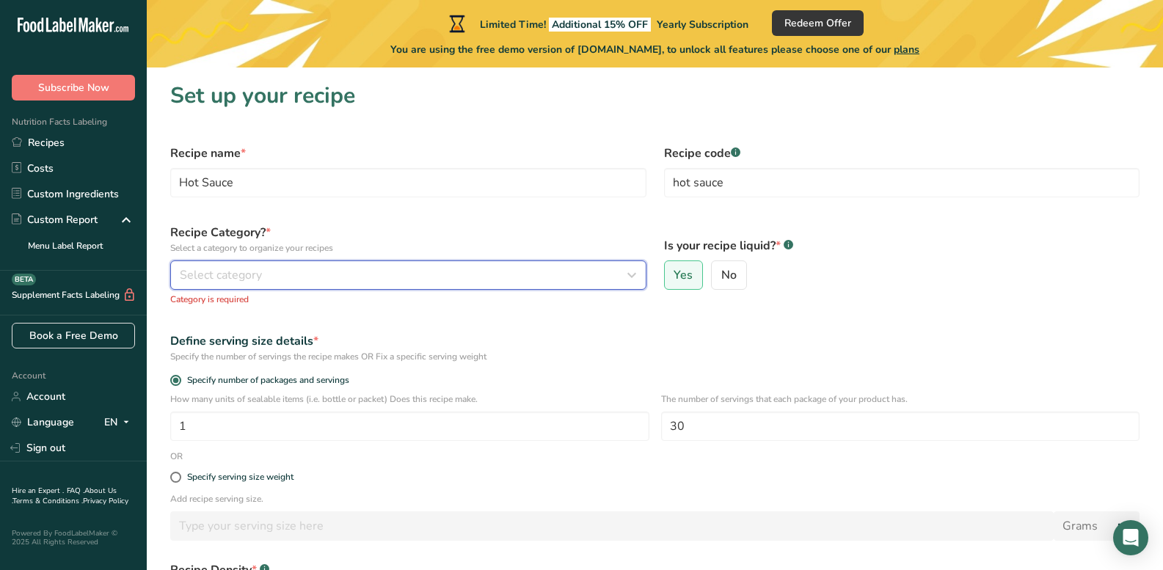
click at [201, 271] on span "Select category" at bounding box center [221, 275] width 82 height 18
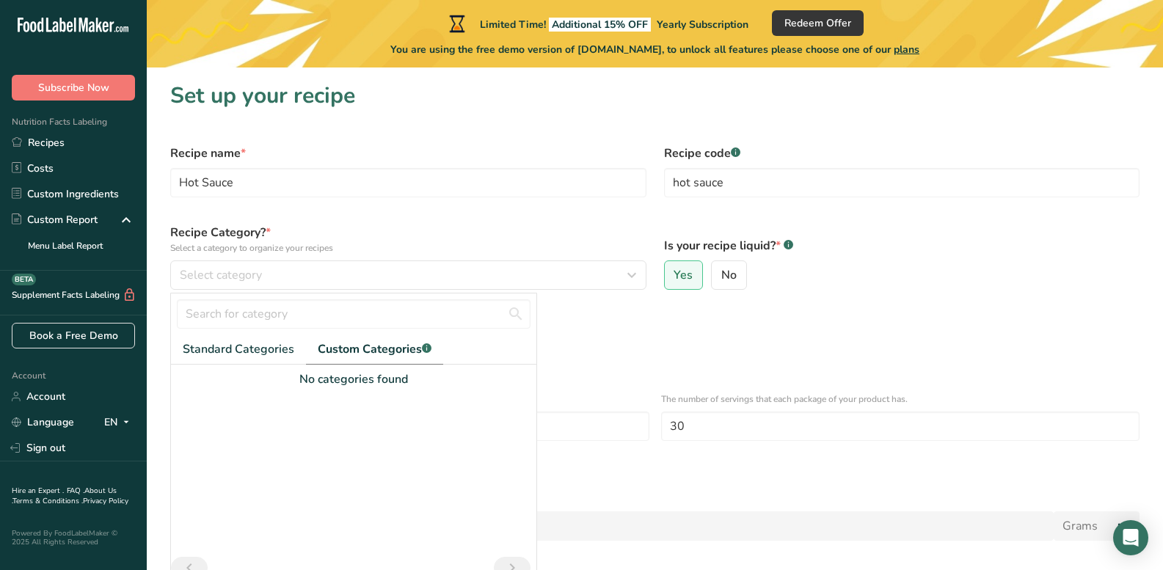
click at [361, 348] on span "Custom Categories .a-a{fill:#347362;}.b-a{fill:#fff;}" at bounding box center [375, 349] width 114 height 18
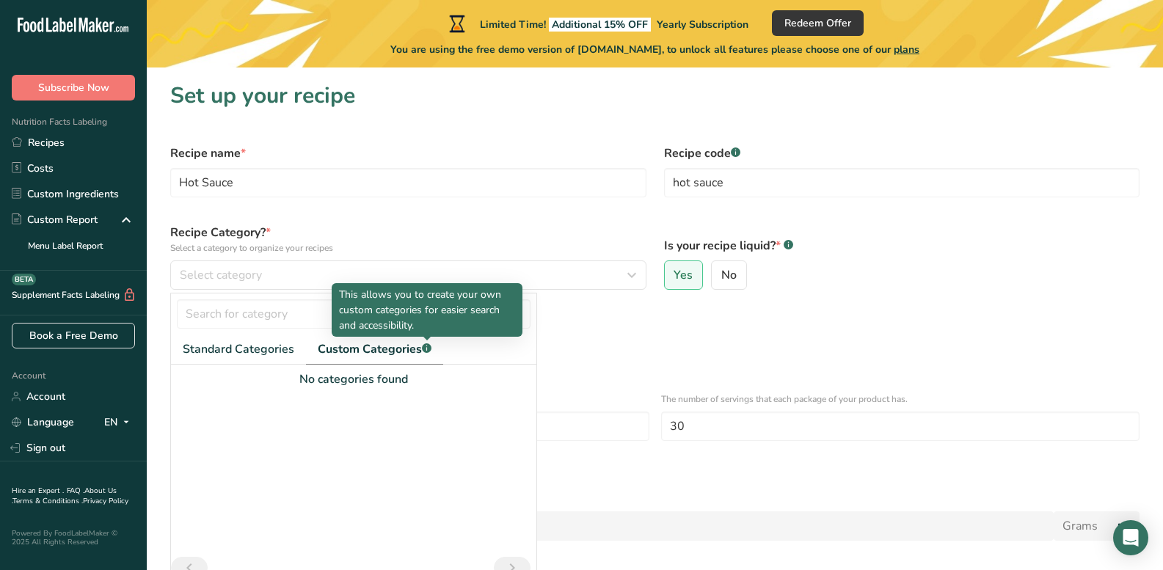
click at [427, 345] on rect at bounding box center [427, 348] width 10 height 10
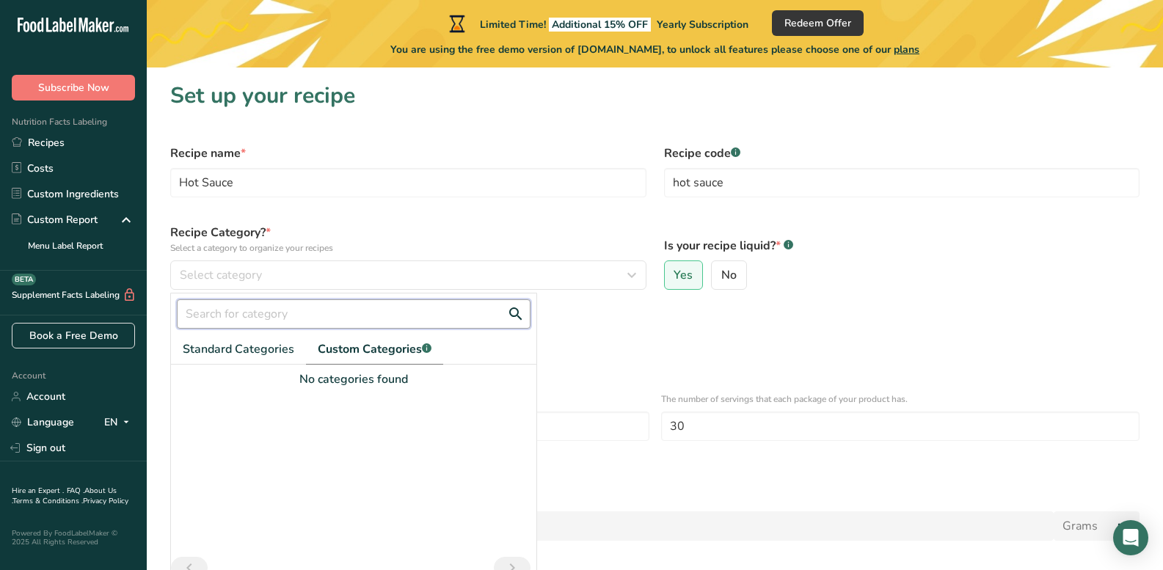
click at [234, 315] on input "text" at bounding box center [354, 313] width 354 height 29
type input "Hot Sauce"
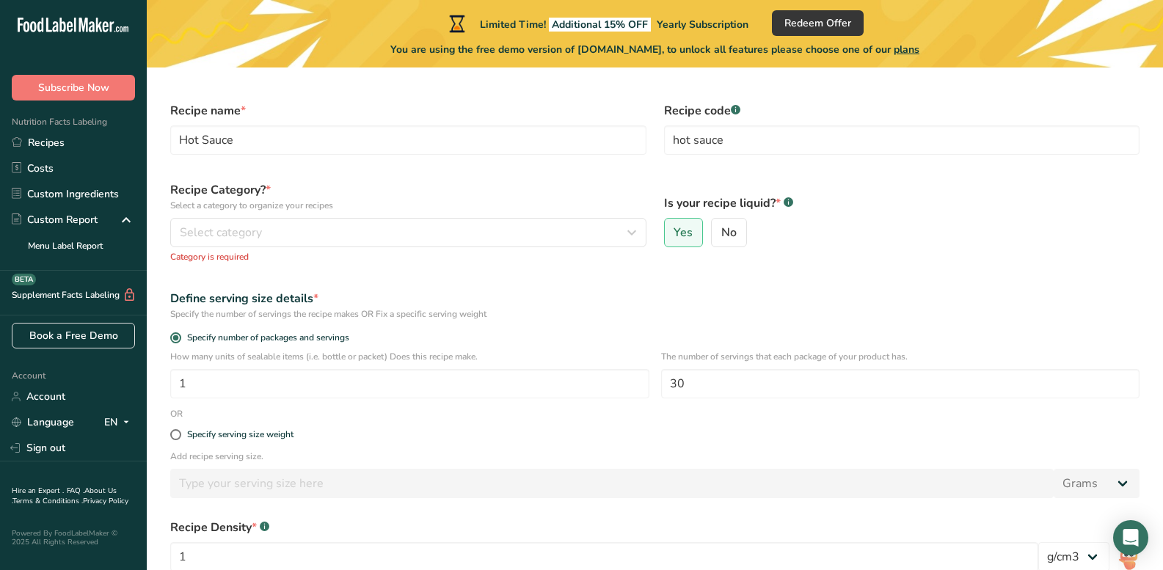
scroll to position [40, 0]
